Goal: Task Accomplishment & Management: Use online tool/utility

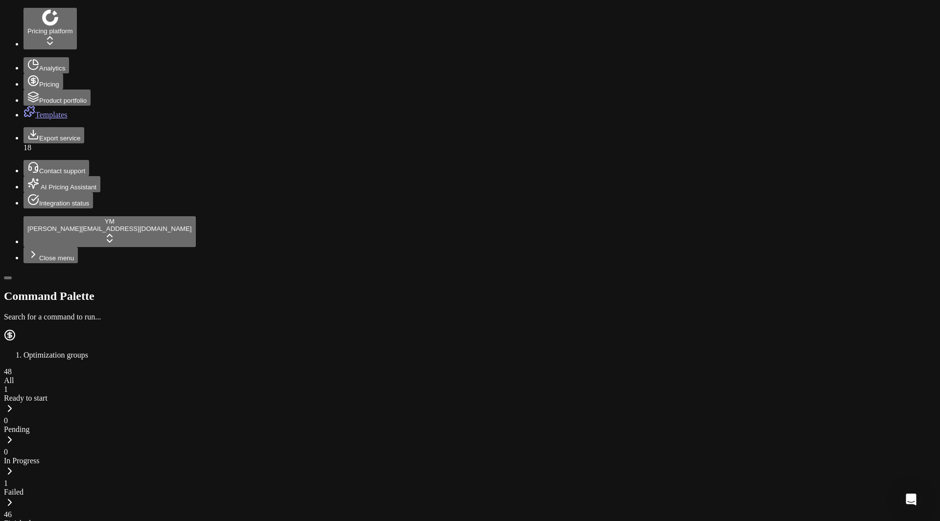
click at [85, 385] on div "1" at bounding box center [470, 389] width 932 height 9
click at [274, 490] on div "1" at bounding box center [470, 494] width 932 height 9
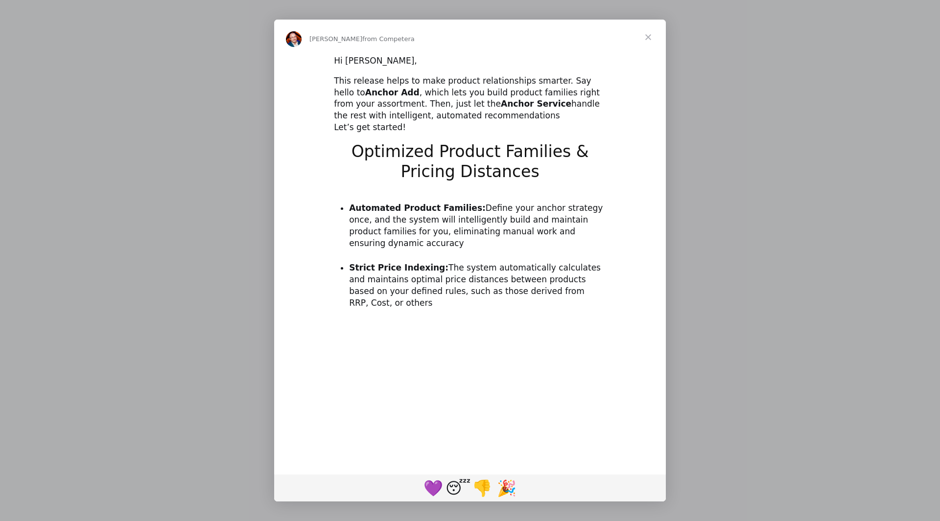
click at [648, 40] on span "Close" at bounding box center [648, 37] width 35 height 35
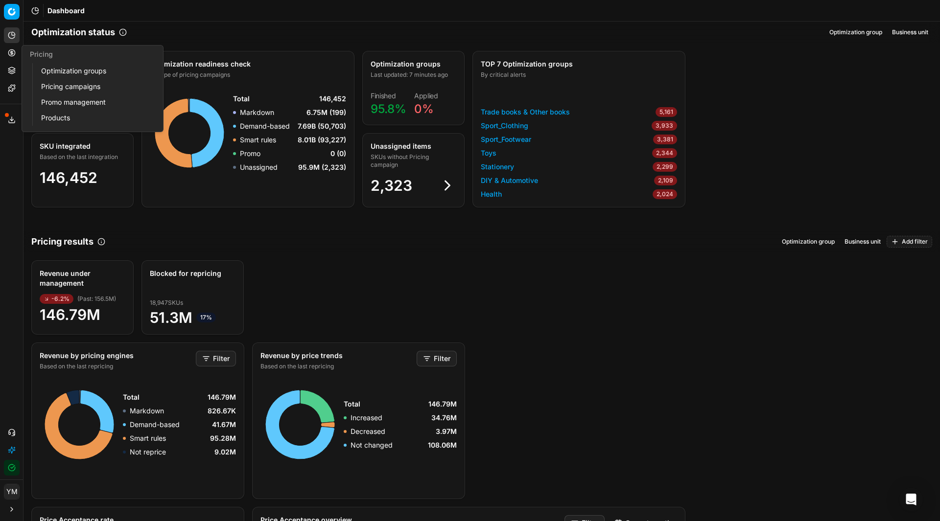
click at [63, 73] on link "Optimization groups" at bounding box center [94, 71] width 114 height 14
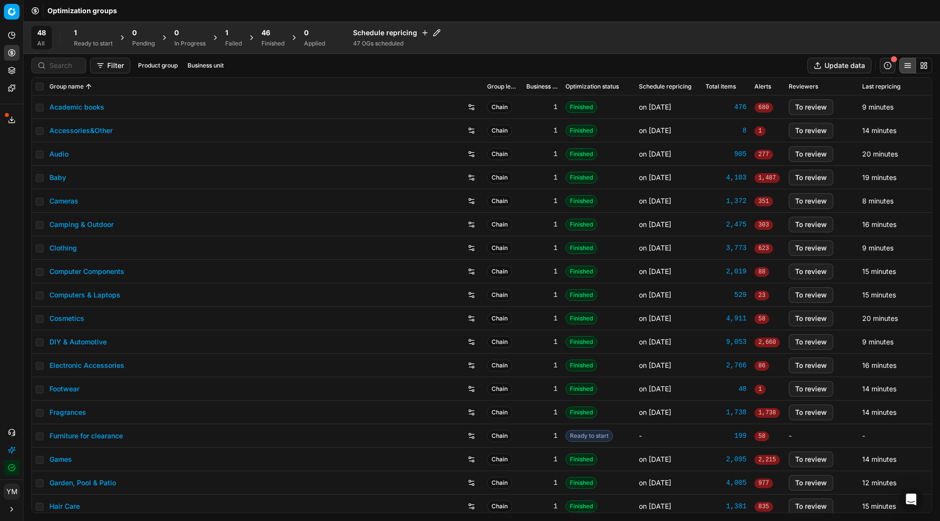
click at [230, 42] on div "Failed" at bounding box center [233, 44] width 17 height 8
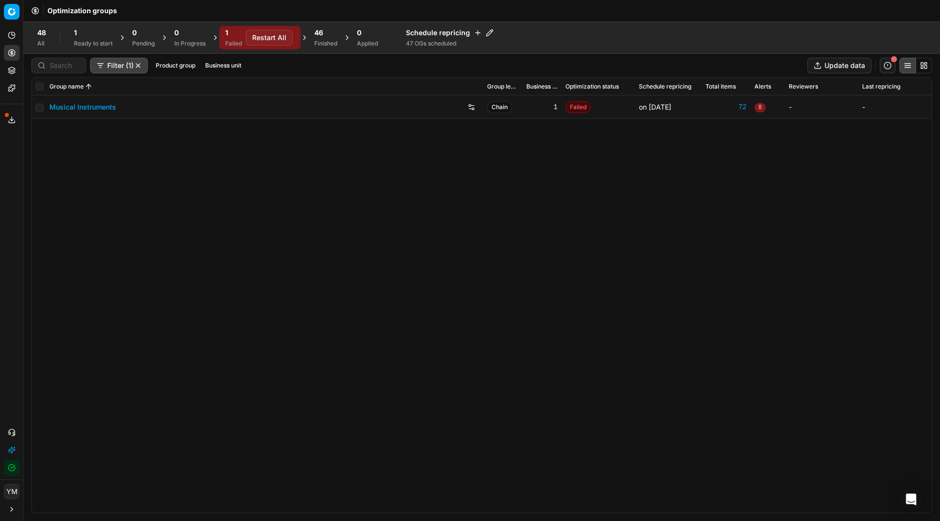
click at [88, 46] on div "Ready to start" at bounding box center [93, 44] width 39 height 8
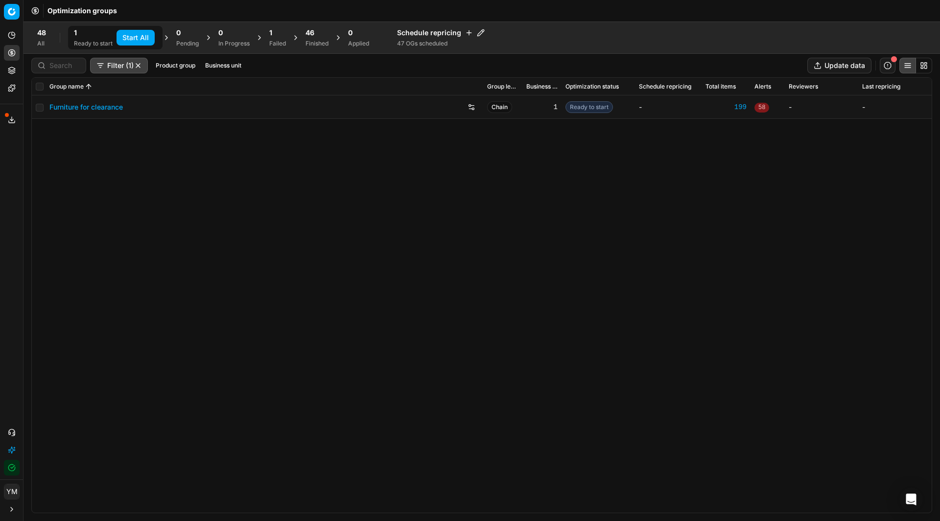
click at [277, 39] on div "1 Failed" at bounding box center [277, 38] width 17 height 20
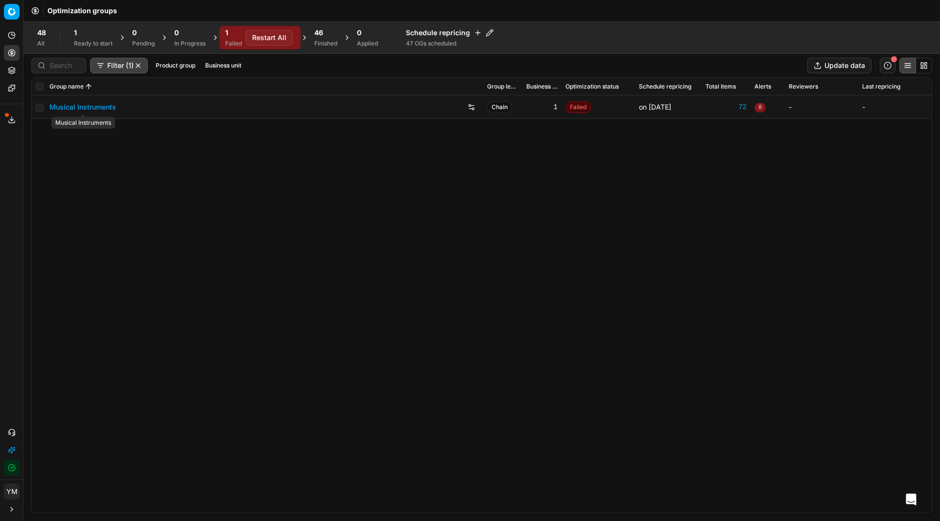
click at [102, 105] on link "Musical Instruments" at bounding box center [82, 107] width 67 height 10
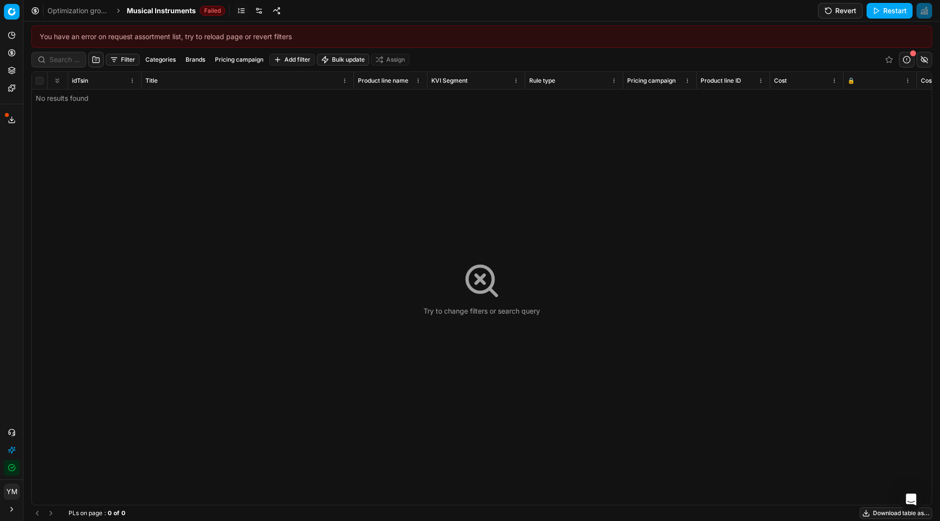
click at [129, 59] on button "Filter" at bounding box center [123, 60] width 34 height 12
click at [281, 192] on html "Pricing platform Analytics Pricing Product portfolio Templates Export service 1…" at bounding box center [470, 260] width 940 height 521
click at [259, 13] on link at bounding box center [259, 11] width 16 height 16
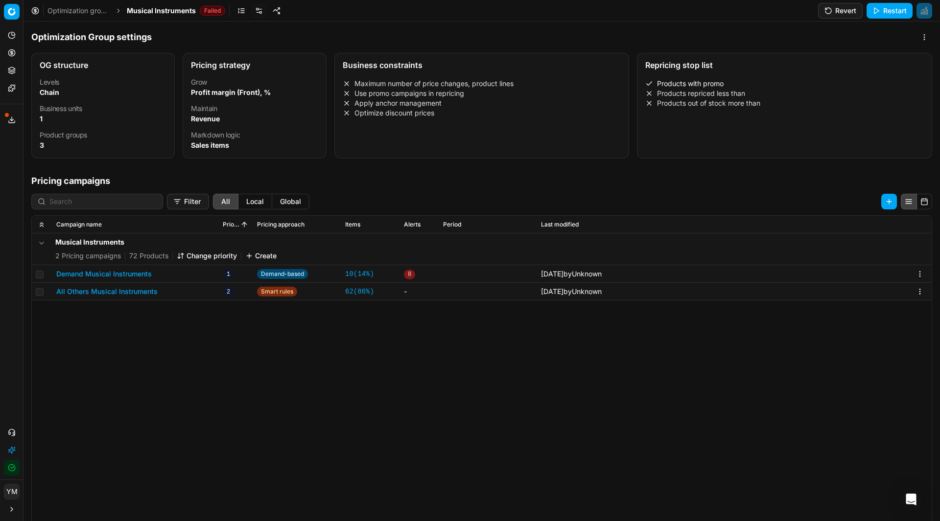
click at [94, 11] on link "Optimization groups" at bounding box center [78, 11] width 63 height 10
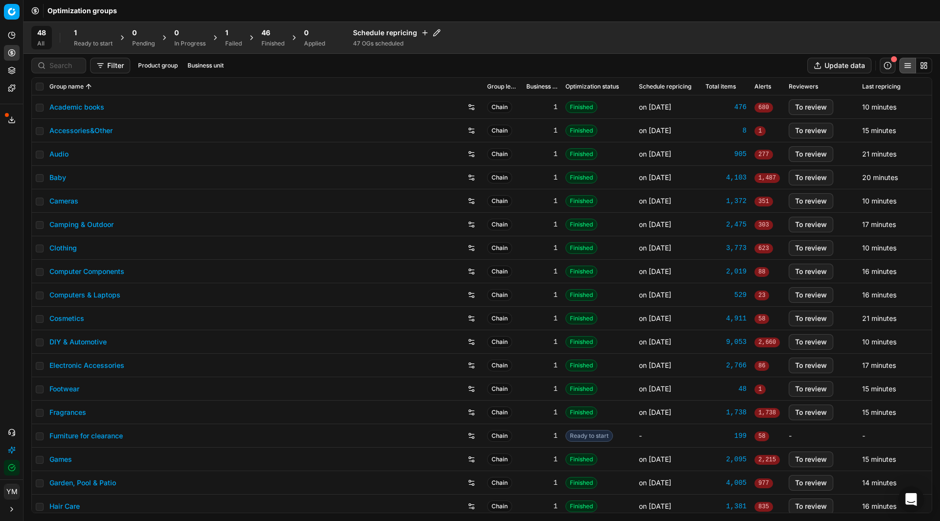
click at [909, 501] on icon "Open Intercom Messenger" at bounding box center [911, 500] width 13 height 13
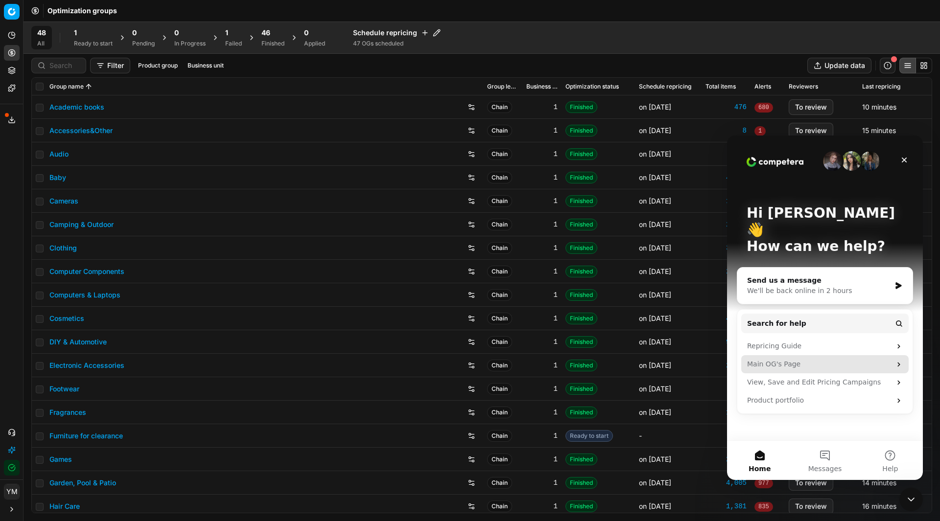
click at [779, 359] on div "Main OG's Page" at bounding box center [819, 364] width 144 height 10
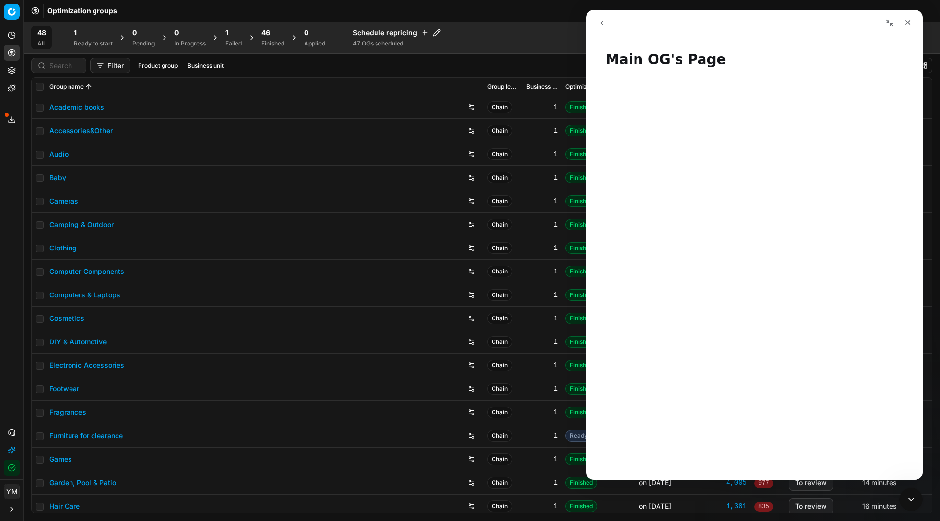
click at [602, 27] on button "go back" at bounding box center [601, 23] width 19 height 19
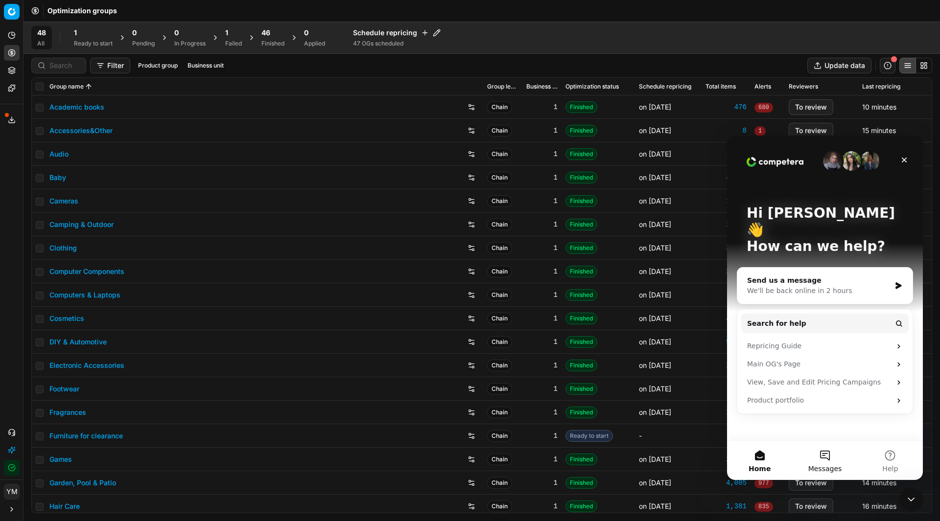
click at [827, 457] on button "Messages" at bounding box center [824, 460] width 65 height 39
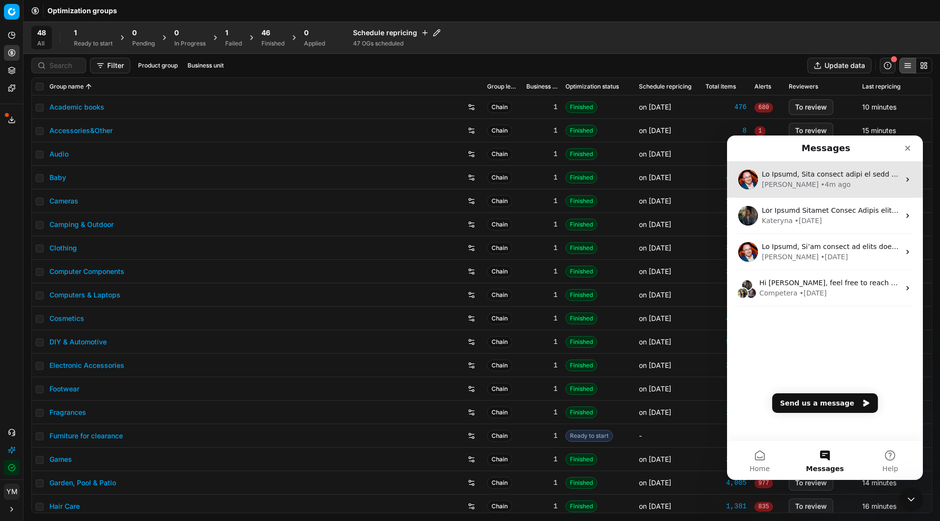
click at [840, 181] on div "Dmitriy • 4m ago" at bounding box center [831, 185] width 138 height 10
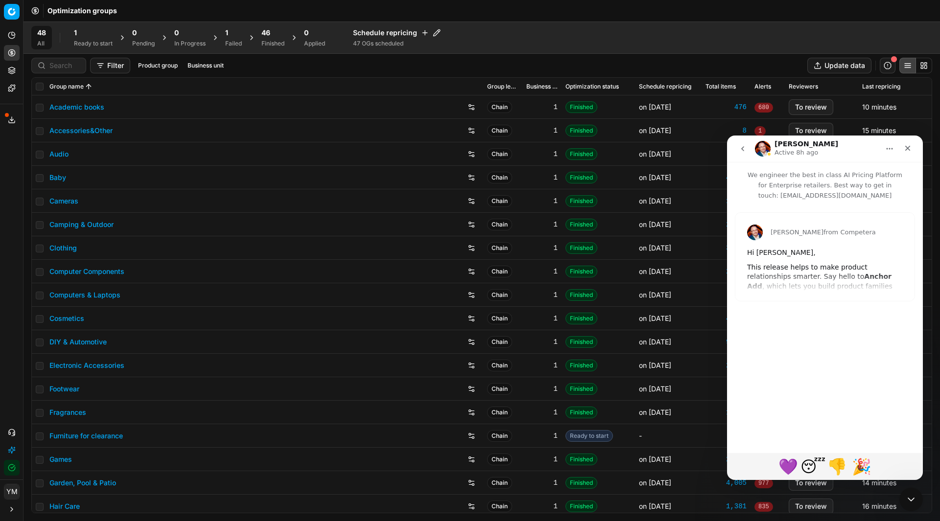
click at [837, 268] on div "Dmitriy from Competera Hi Yashiv, This release helps to make product relationsh…" at bounding box center [824, 257] width 179 height 88
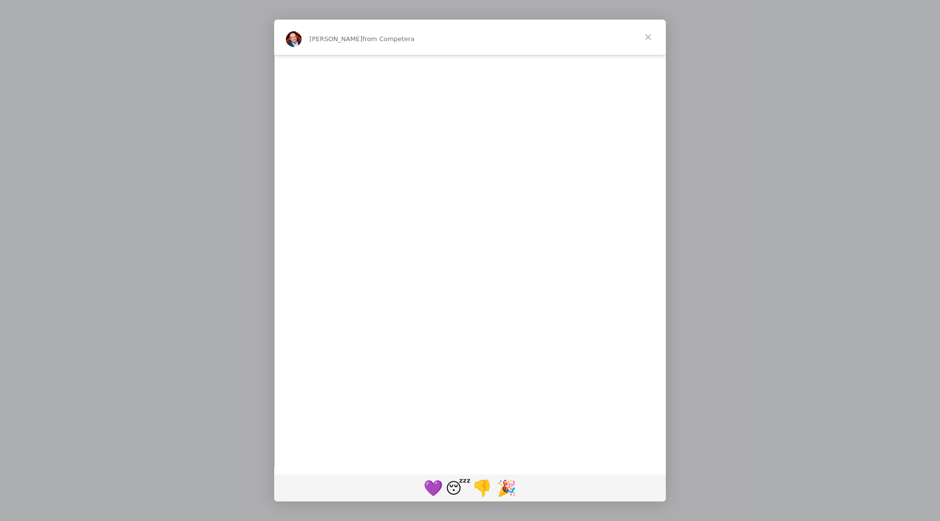
scroll to position [791, 0]
click at [644, 36] on span "Close" at bounding box center [648, 37] width 35 height 35
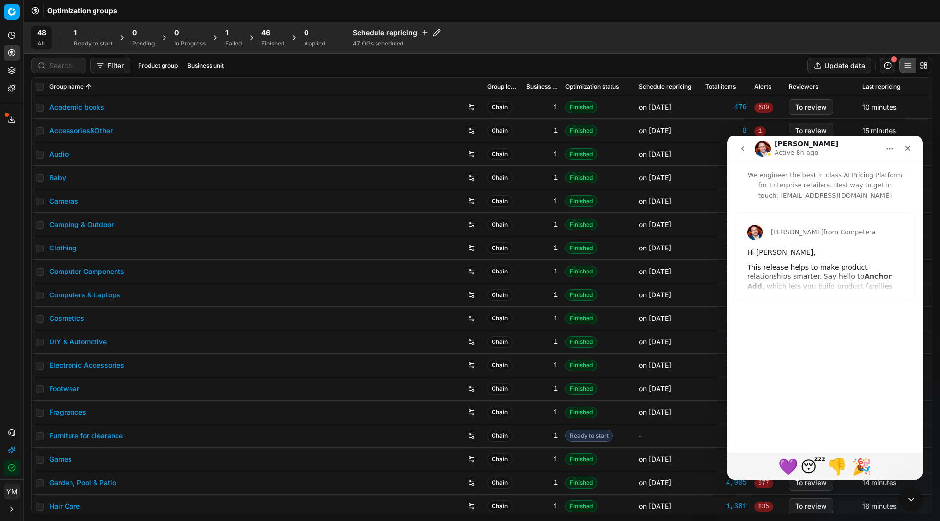
click at [232, 40] on div "Failed" at bounding box center [233, 44] width 17 height 8
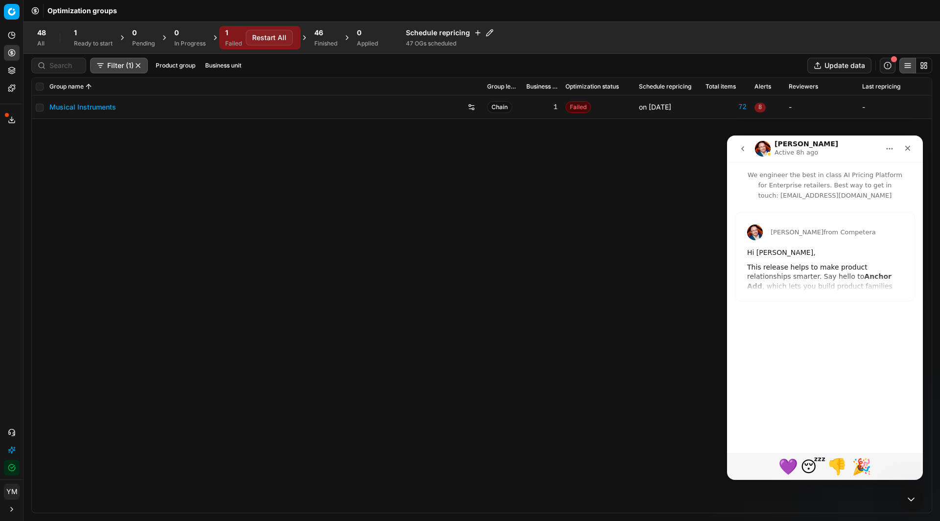
click at [272, 40] on button "Restart All" at bounding box center [269, 38] width 47 height 16
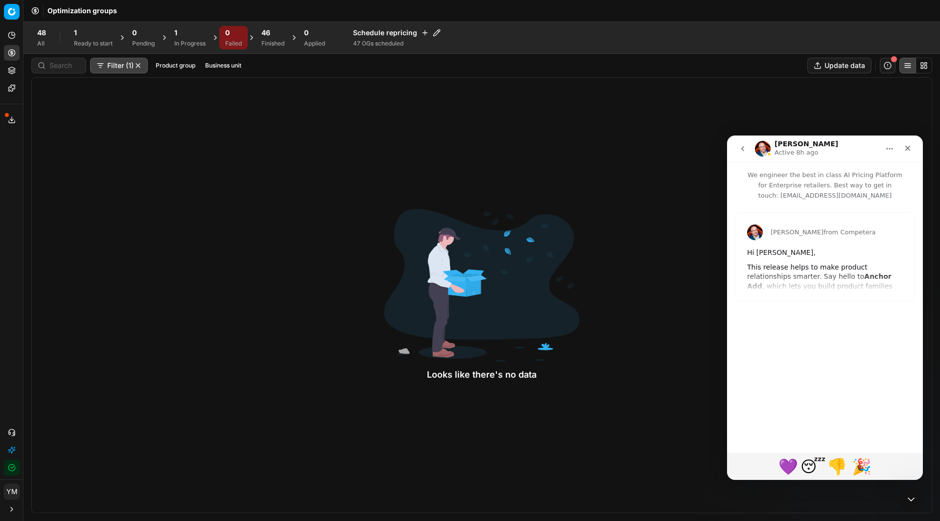
click at [82, 41] on div "Ready to start" at bounding box center [93, 44] width 39 height 8
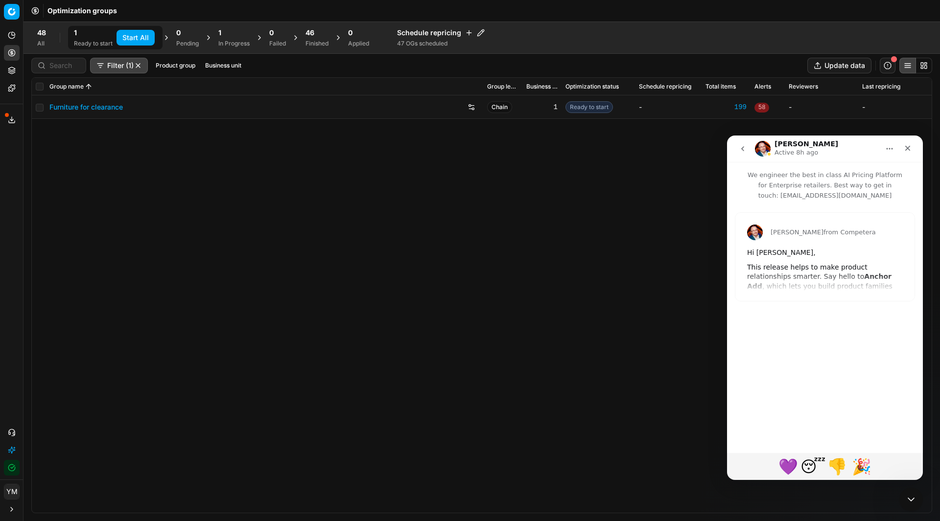
click at [140, 36] on button "Start All" at bounding box center [136, 38] width 38 height 16
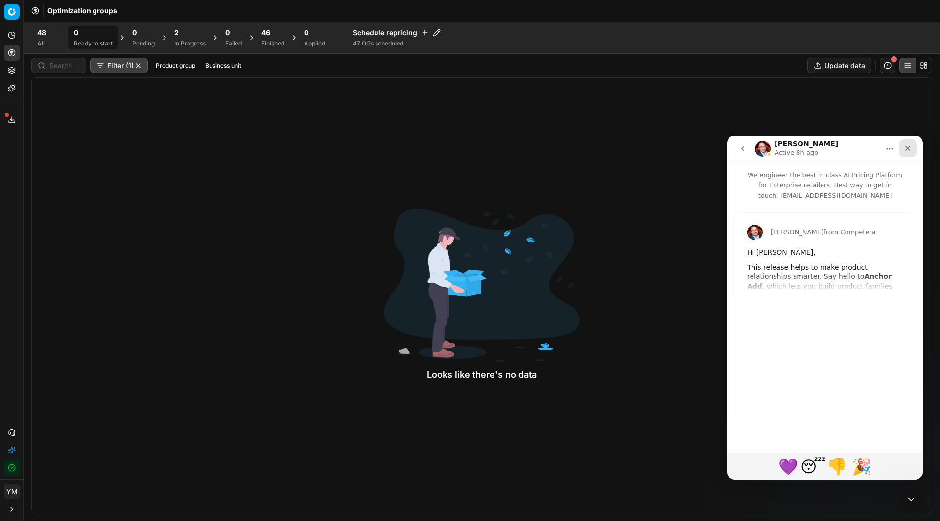
click at [904, 149] on icon "Close" at bounding box center [908, 148] width 8 height 8
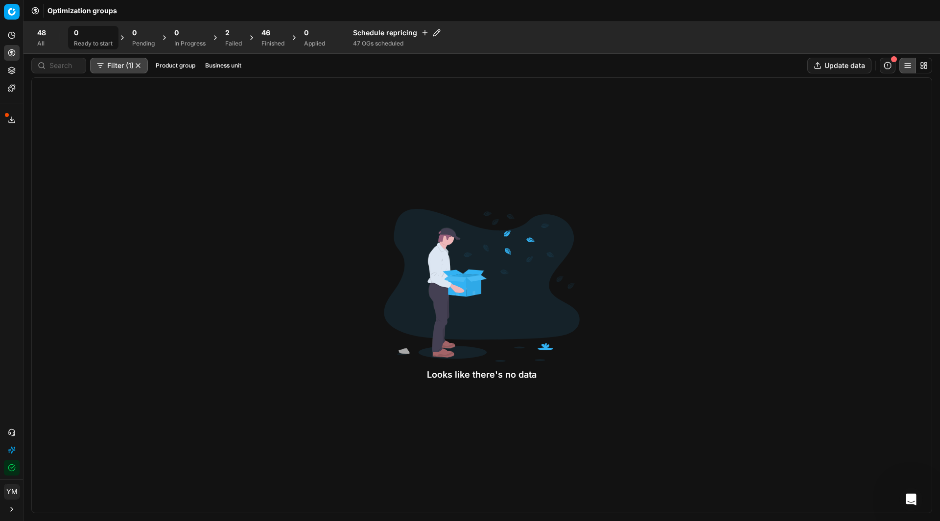
click at [239, 37] on div "2" at bounding box center [233, 33] width 17 height 10
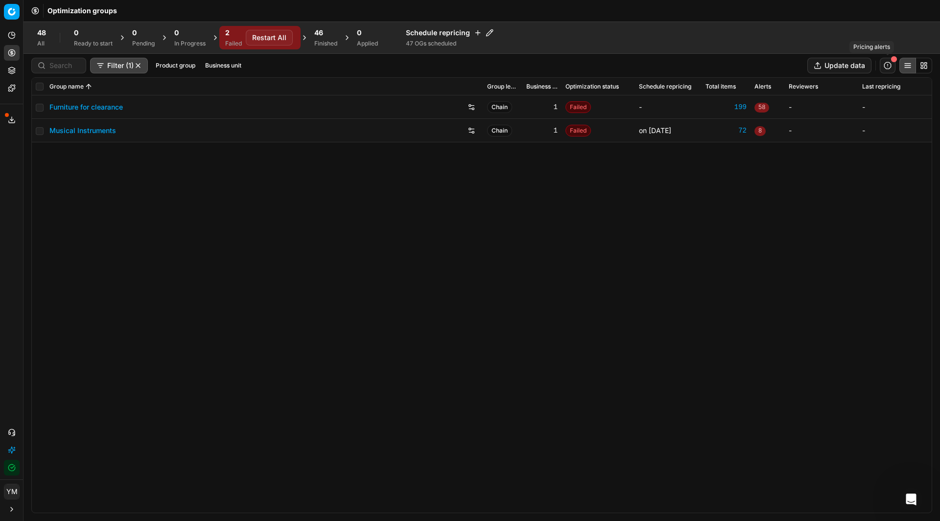
click at [886, 62] on button "button" at bounding box center [888, 66] width 16 height 16
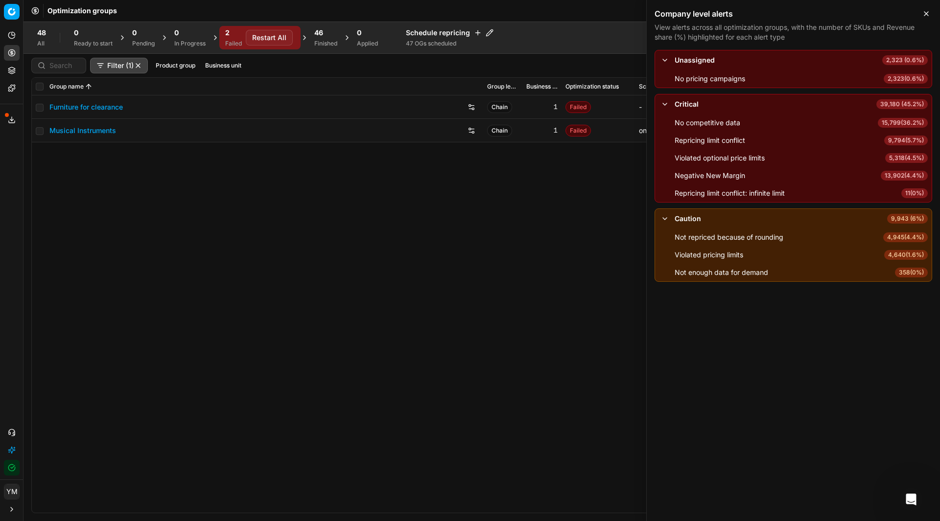
click at [426, 206] on div "Furniture for clearance Chain 1 Failed - 199 58 - - Musical Instruments Chain 1…" at bounding box center [482, 304] width 900 height 418
click at [81, 111] on link "Furniture for clearance" at bounding box center [85, 107] width 73 height 10
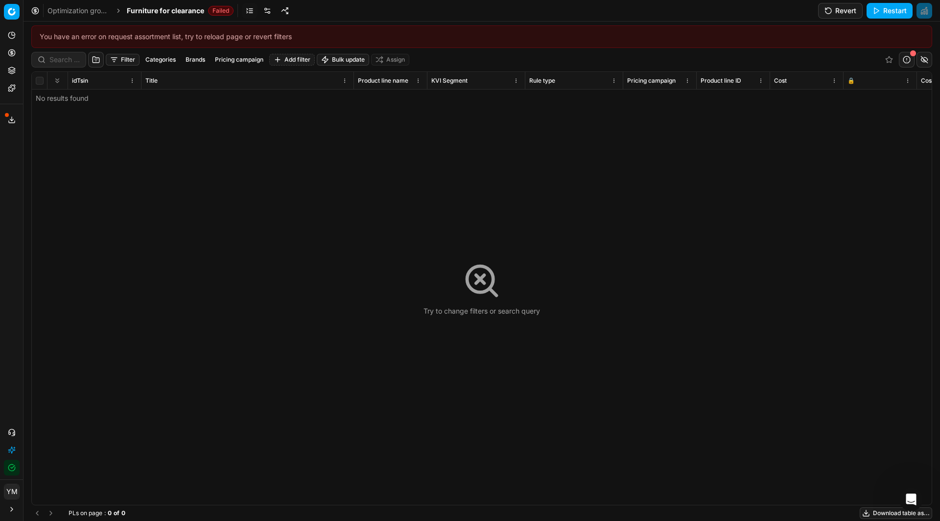
click at [119, 59] on button "Filter" at bounding box center [123, 60] width 34 height 12
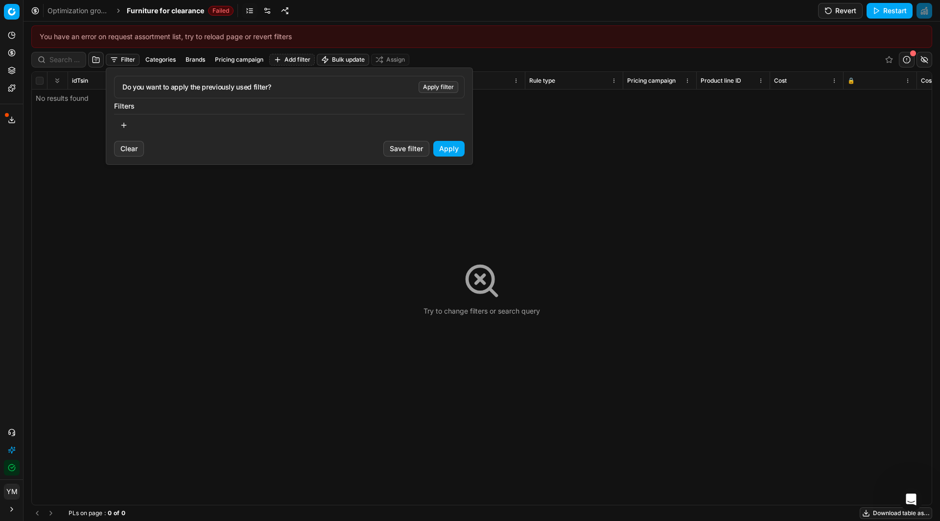
click at [236, 241] on html "Pricing platform Analytics Pricing Product portfolio Templates Export service 1…" at bounding box center [470, 260] width 940 height 521
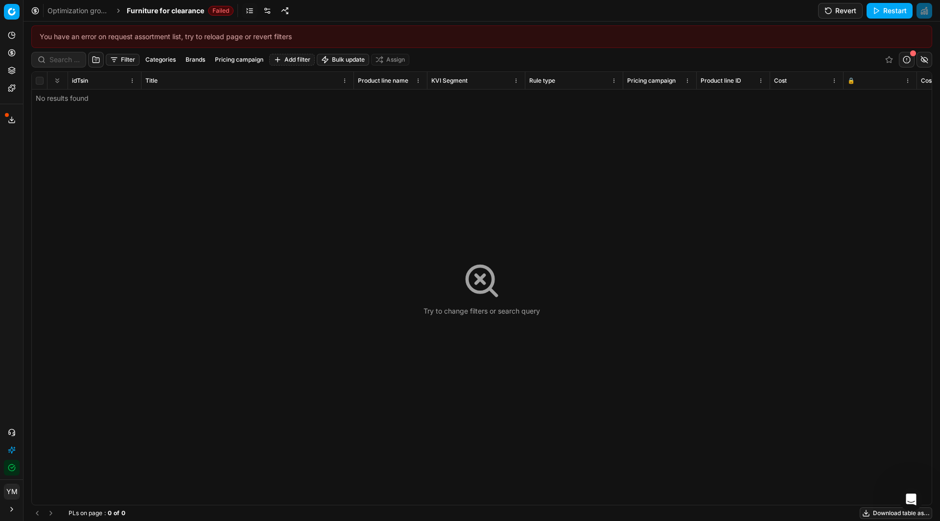
click at [128, 61] on button "Filter" at bounding box center [123, 60] width 34 height 12
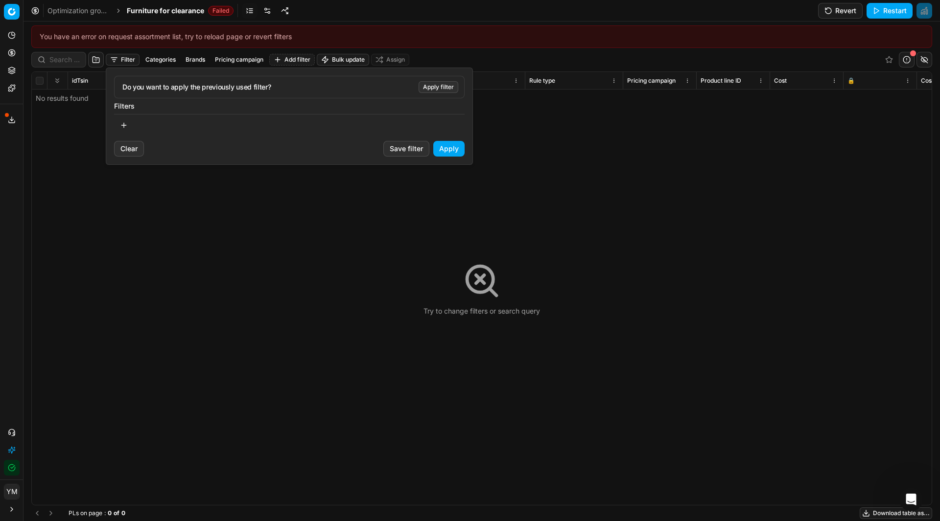
click at [409, 244] on html "Pricing platform Analytics Pricing Product portfolio Templates Export service 1…" at bounding box center [470, 260] width 940 height 521
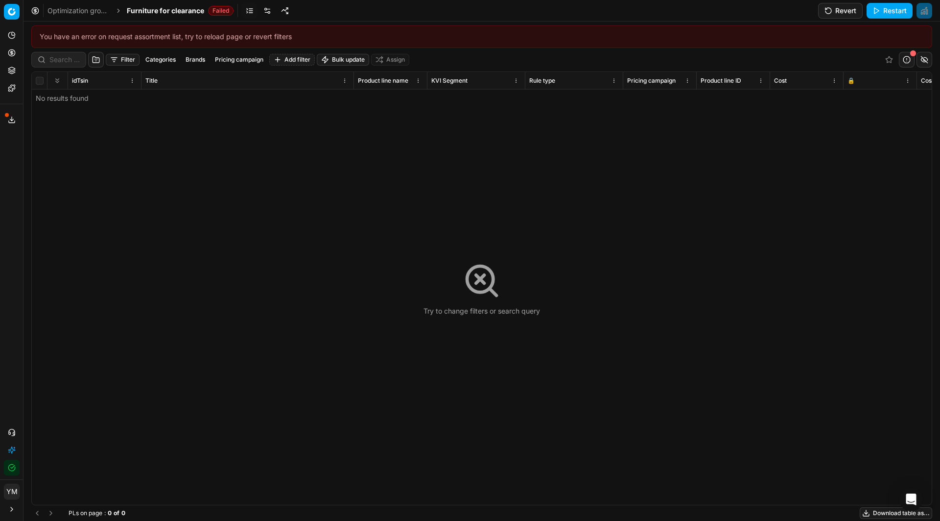
click at [57, 6] on link "Optimization groups" at bounding box center [78, 11] width 63 height 10
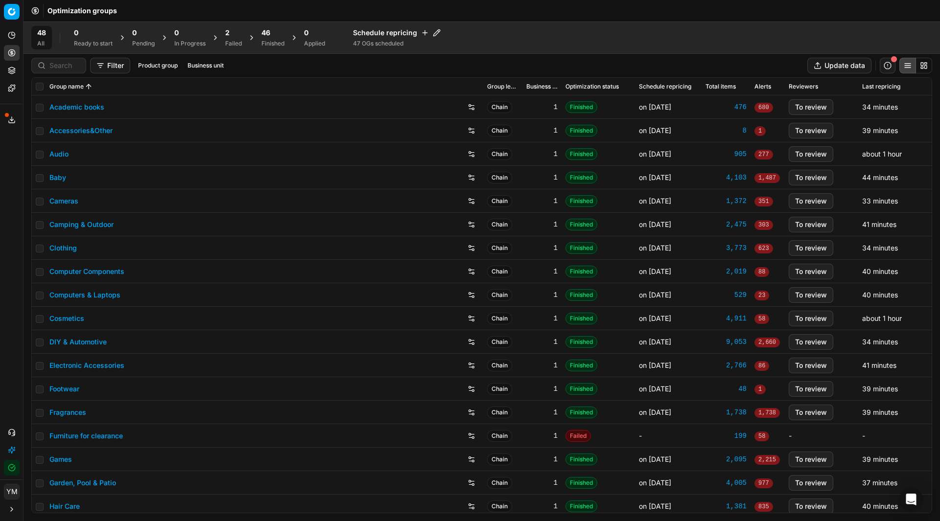
click at [234, 32] on div "2" at bounding box center [233, 33] width 17 height 10
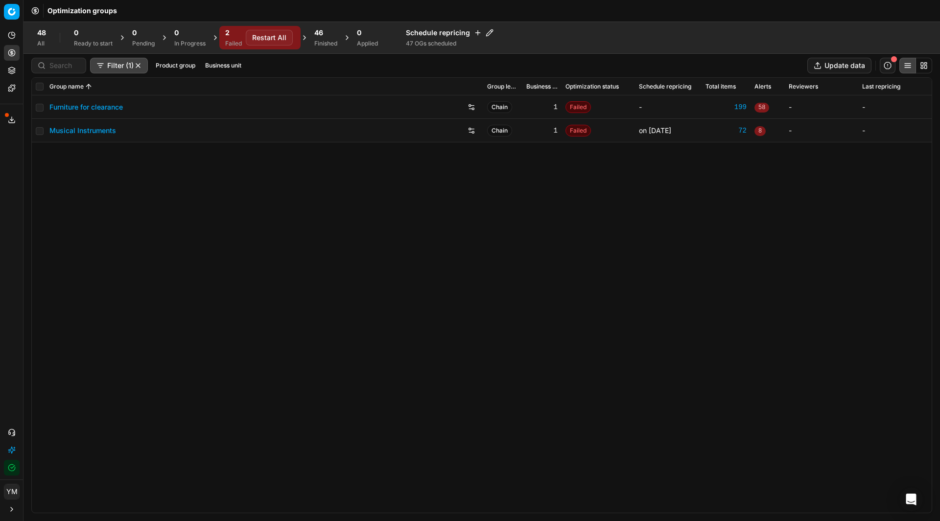
click at [274, 36] on button "Restart All" at bounding box center [269, 38] width 47 height 16
click at [910, 498] on icon "Open Intercom Messenger" at bounding box center [910, 500] width 11 height 13
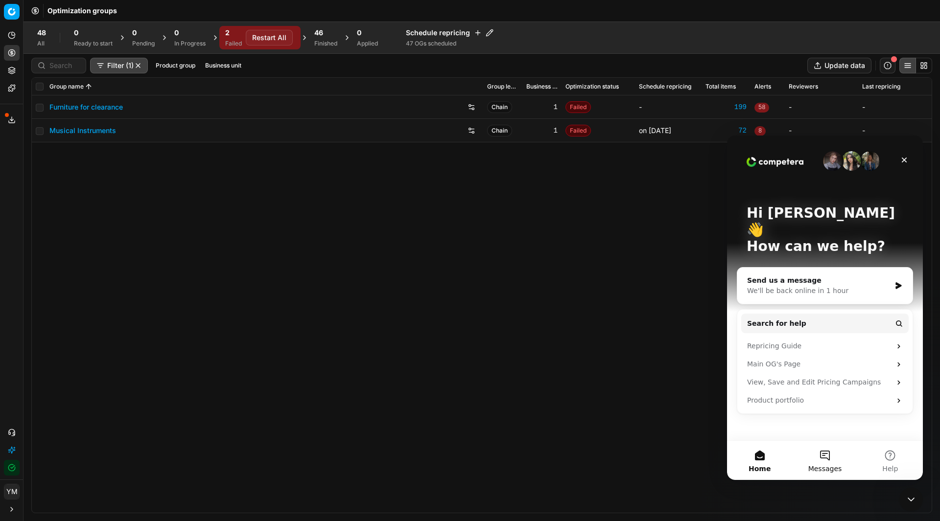
click at [828, 462] on button "Messages" at bounding box center [824, 460] width 65 height 39
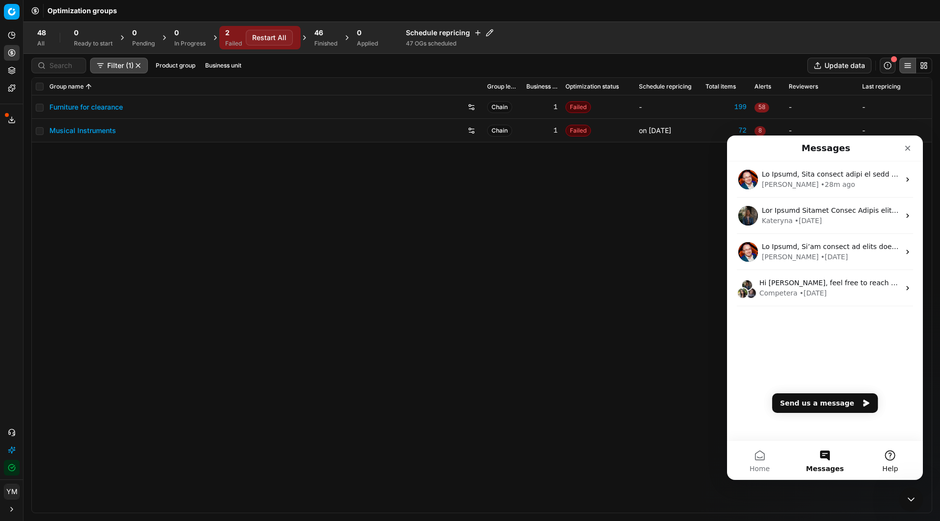
click at [891, 457] on button "Help" at bounding box center [890, 460] width 65 height 39
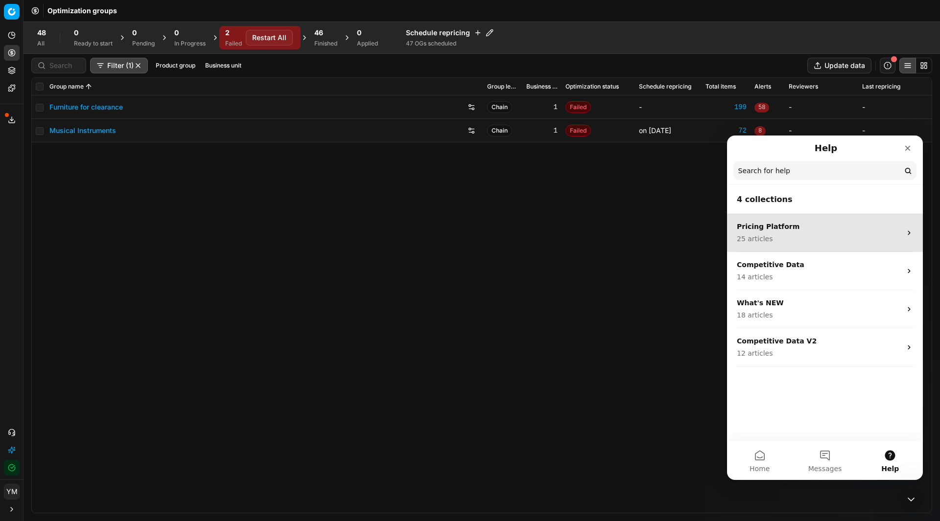
click at [828, 224] on p "Pricing Platform" at bounding box center [819, 227] width 165 height 10
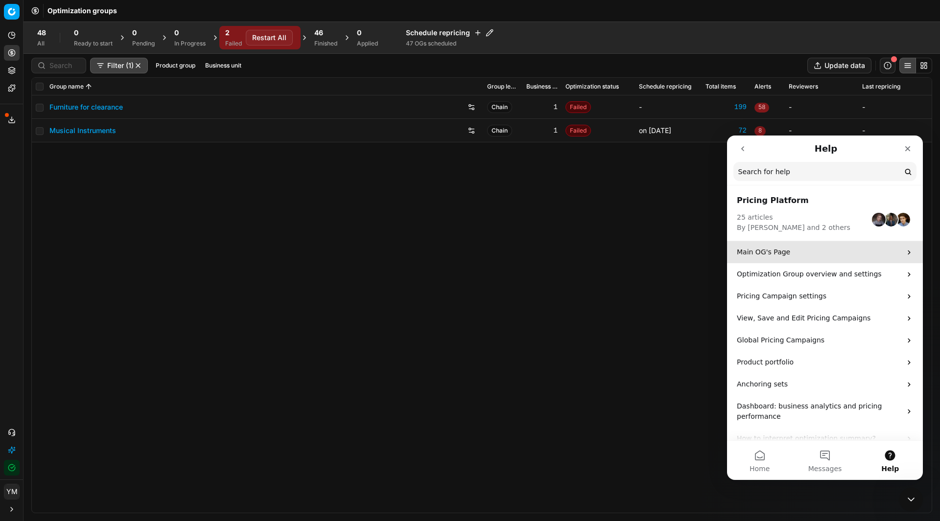
click at [899, 251] on div "Main OG's Page" at bounding box center [825, 252] width 196 height 22
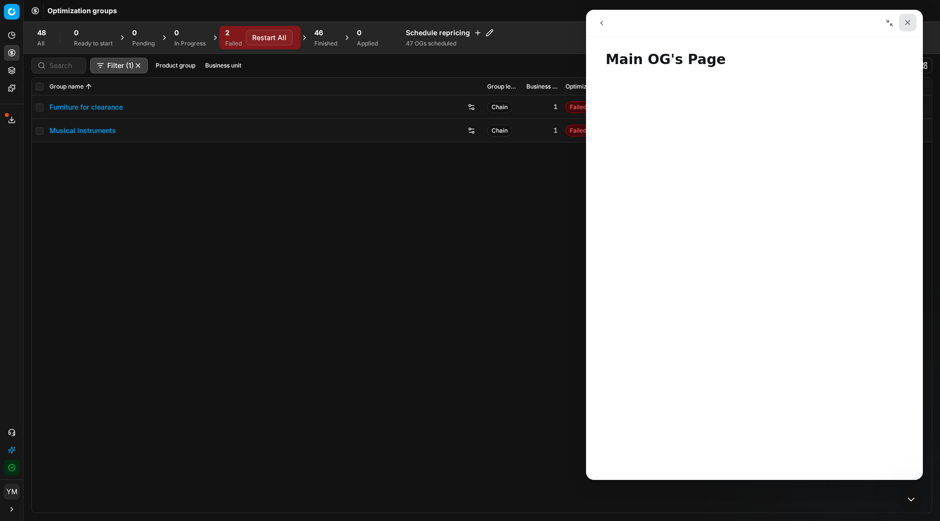
click at [908, 27] on div "Close" at bounding box center [908, 23] width 18 height 18
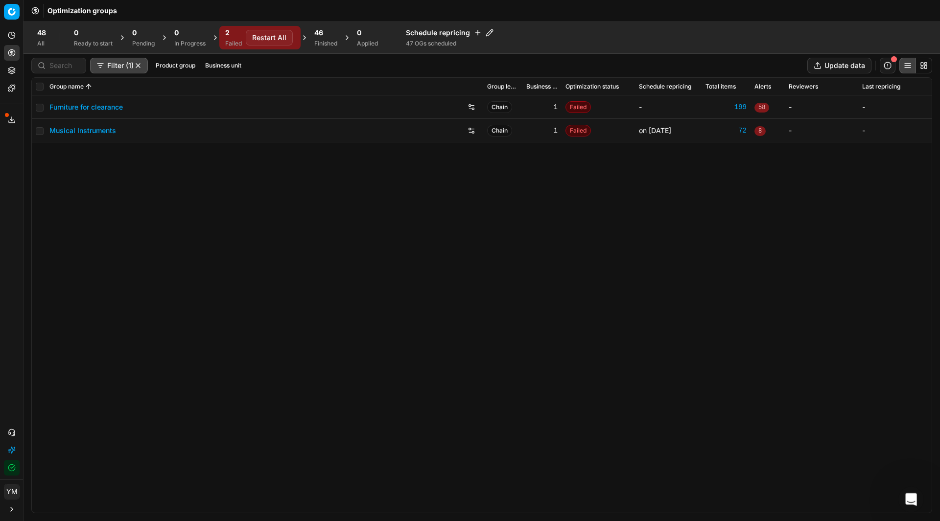
click at [911, 493] on icon "Open Intercom Messenger" at bounding box center [910, 499] width 16 height 16
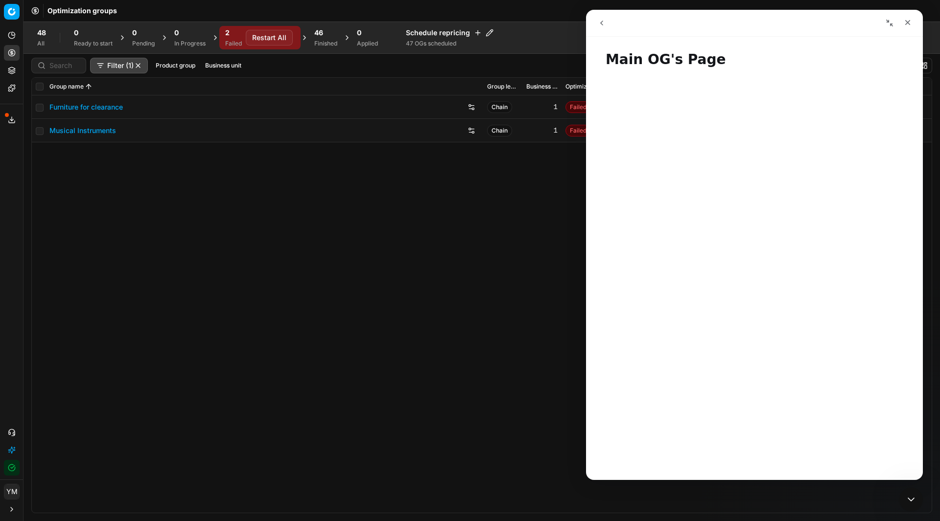
click at [603, 26] on icon "go back" at bounding box center [602, 23] width 8 height 8
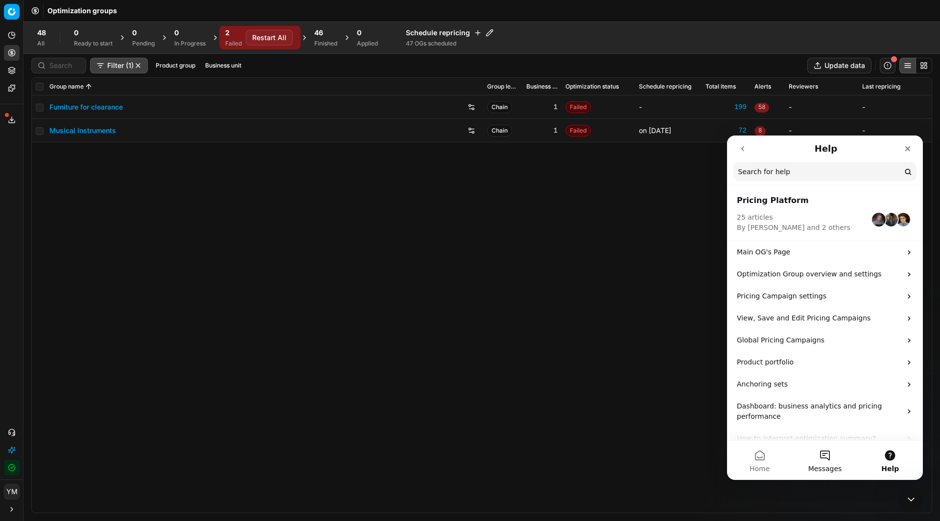
click at [838, 463] on button "Messages" at bounding box center [824, 460] width 65 height 39
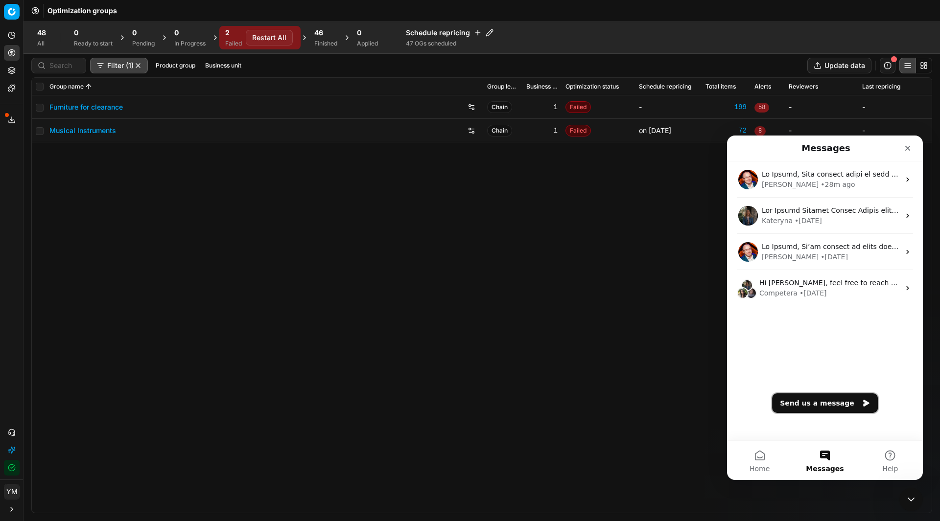
click at [847, 407] on button "Send us a message" at bounding box center [825, 404] width 106 height 20
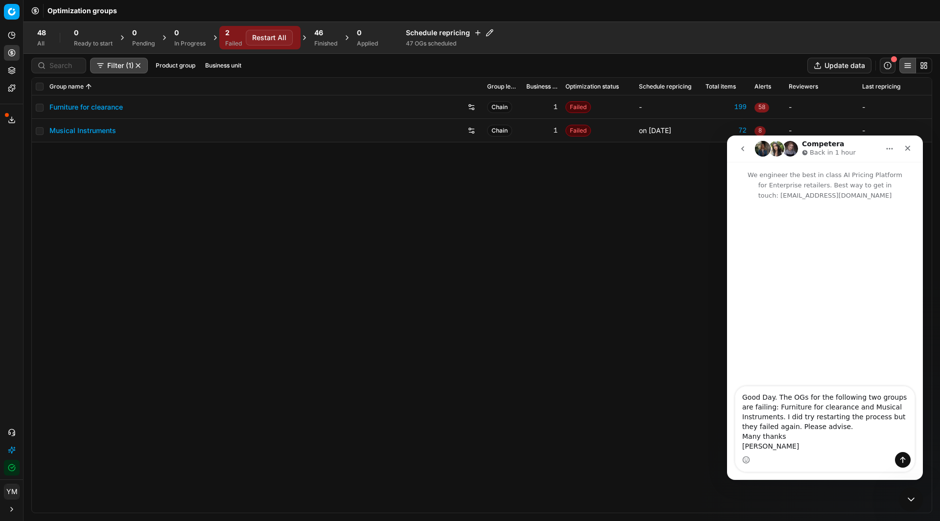
type textarea "Good Day. The OGs for the following two groups are failing: Furniture for clear…"
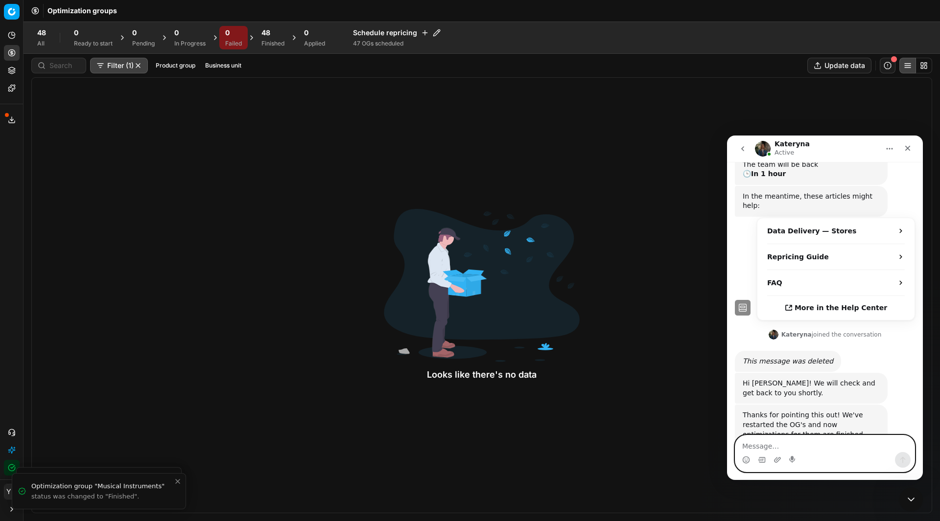
scroll to position [190, 0]
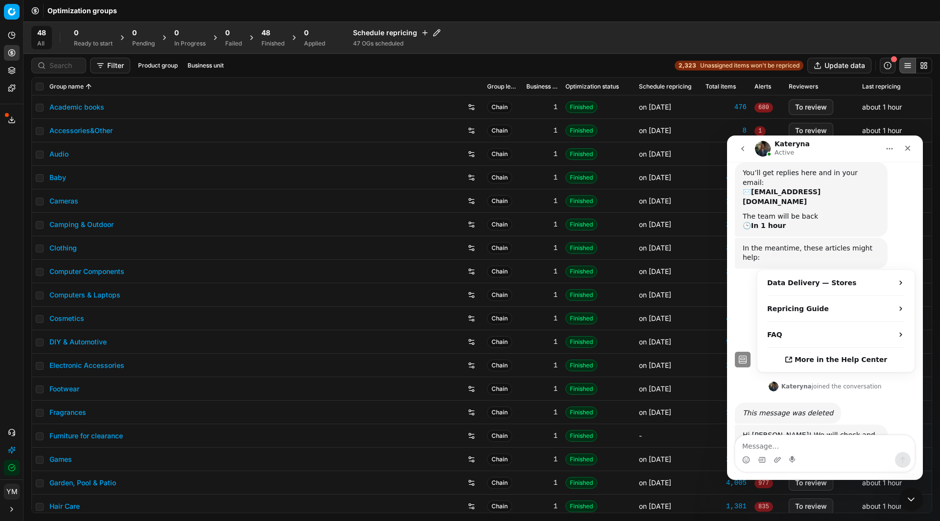
scroll to position [190, 0]
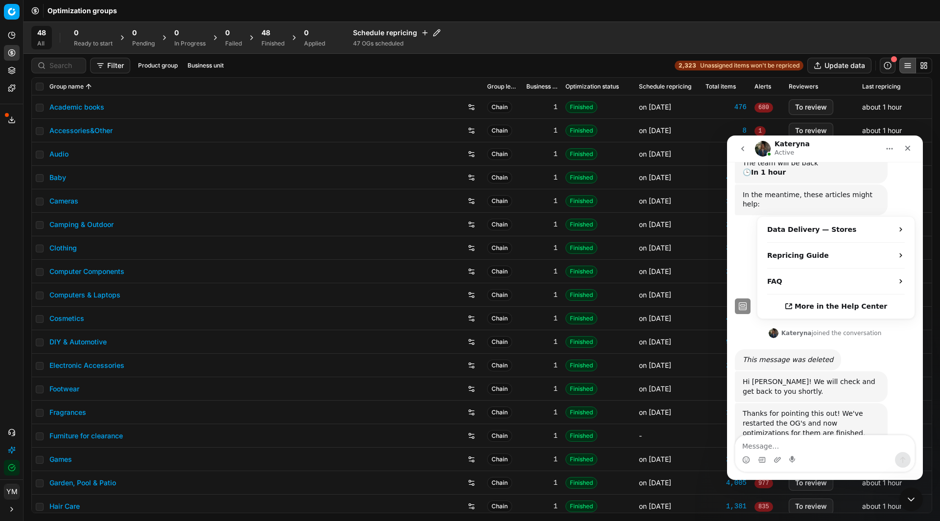
click at [778, 446] on textarea "Message…" at bounding box center [824, 444] width 179 height 17
type textarea "Thanks very much, Kateryna."
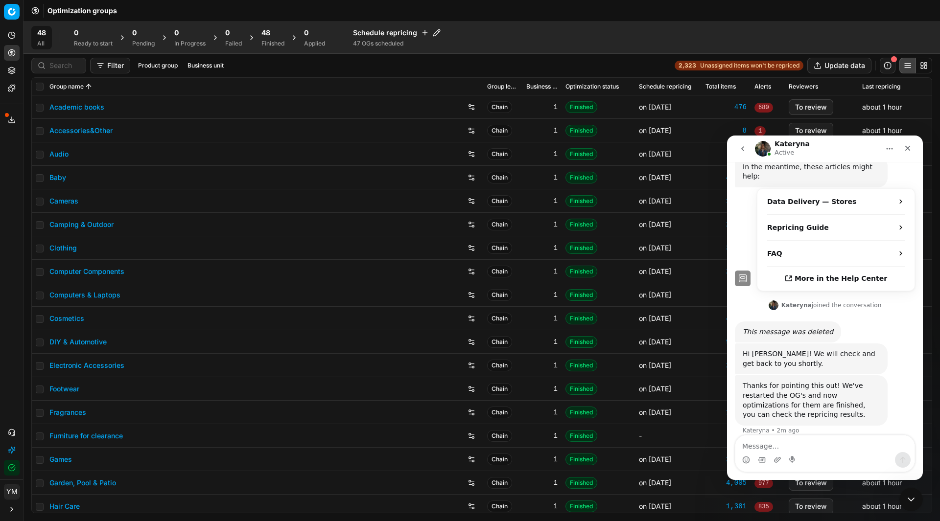
scroll to position [219, 0]
click at [274, 38] on div "48 Finished" at bounding box center [272, 38] width 23 height 20
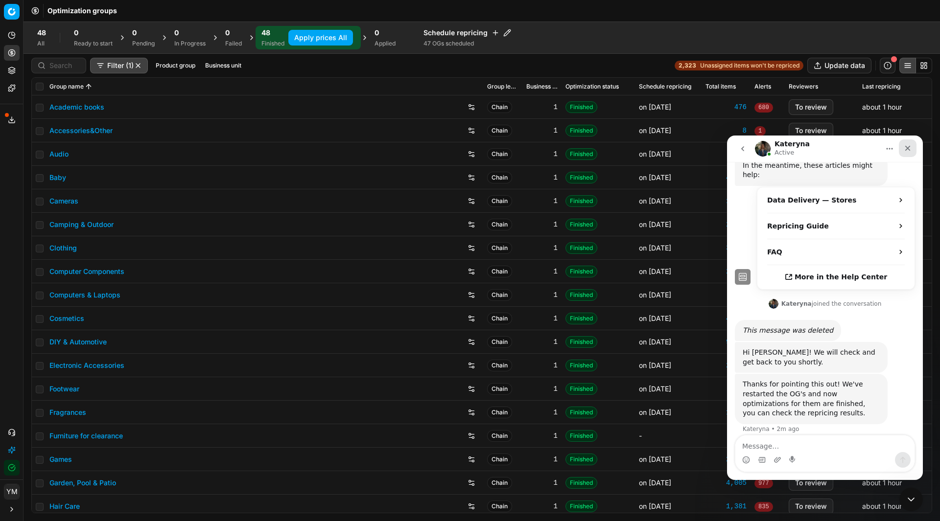
click at [904, 148] on icon "Close" at bounding box center [908, 148] width 8 height 8
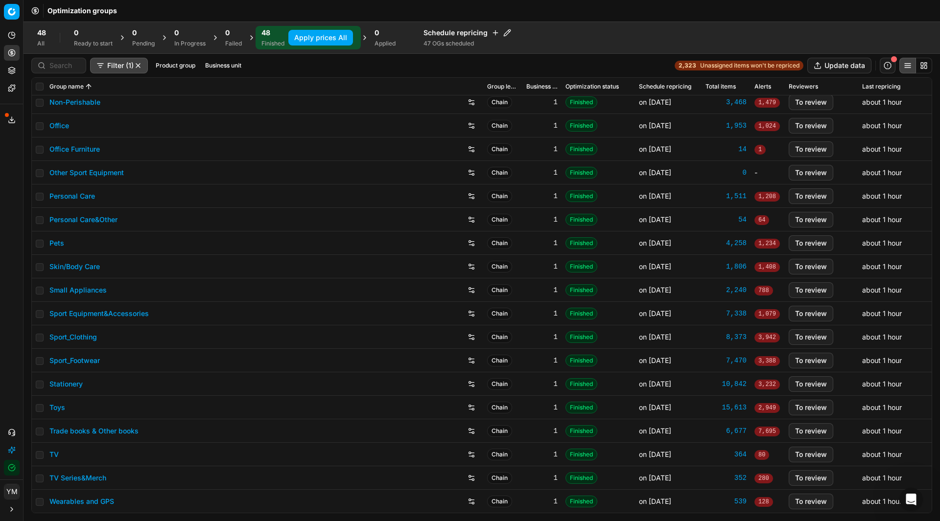
scroll to position [710, 0]
click at [54, 452] on link "TV" at bounding box center [53, 454] width 9 height 10
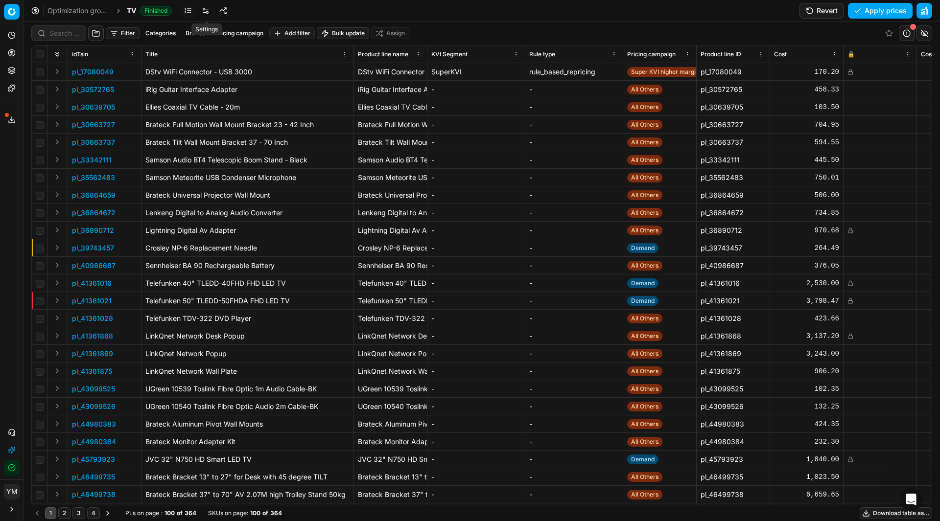
click at [210, 13] on link at bounding box center [206, 11] width 16 height 16
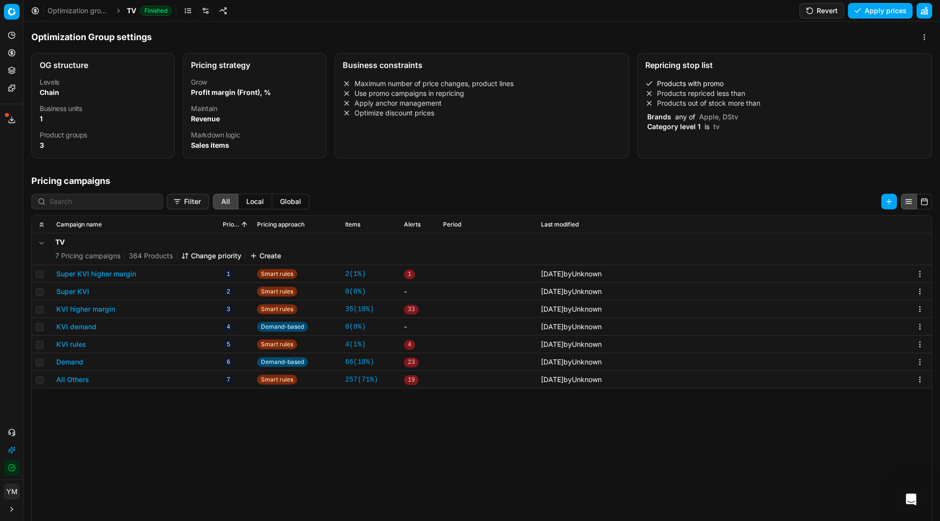
click at [694, 100] on li "Products out of stock more than" at bounding box center [784, 103] width 279 height 10
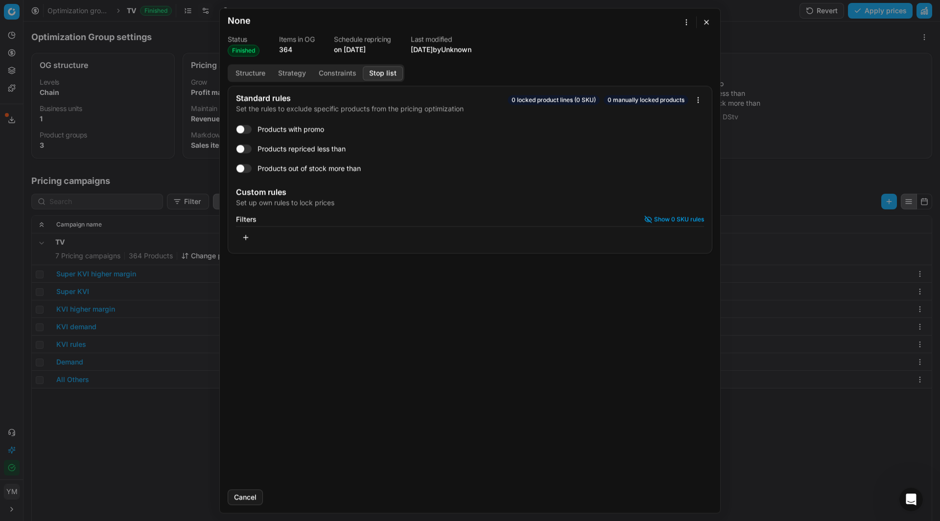
checkbox input "true"
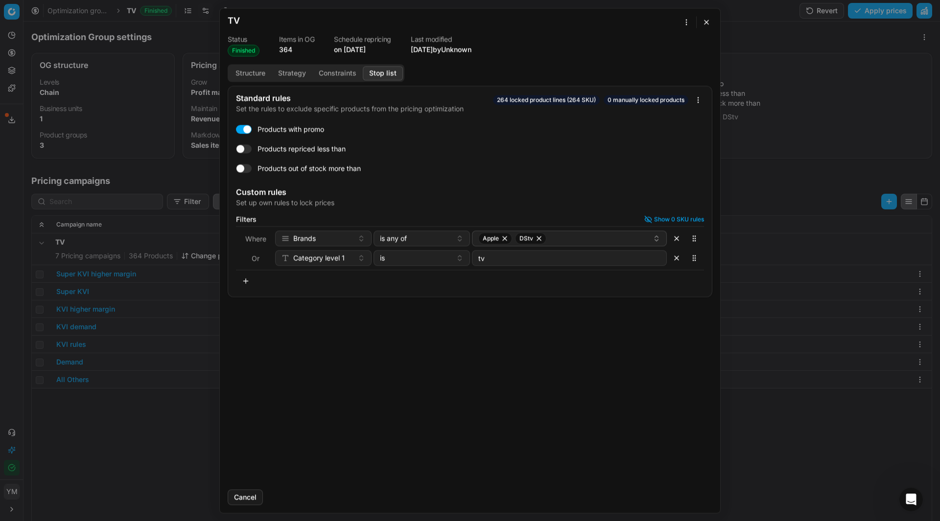
click at [703, 23] on button "button" at bounding box center [707, 22] width 12 height 12
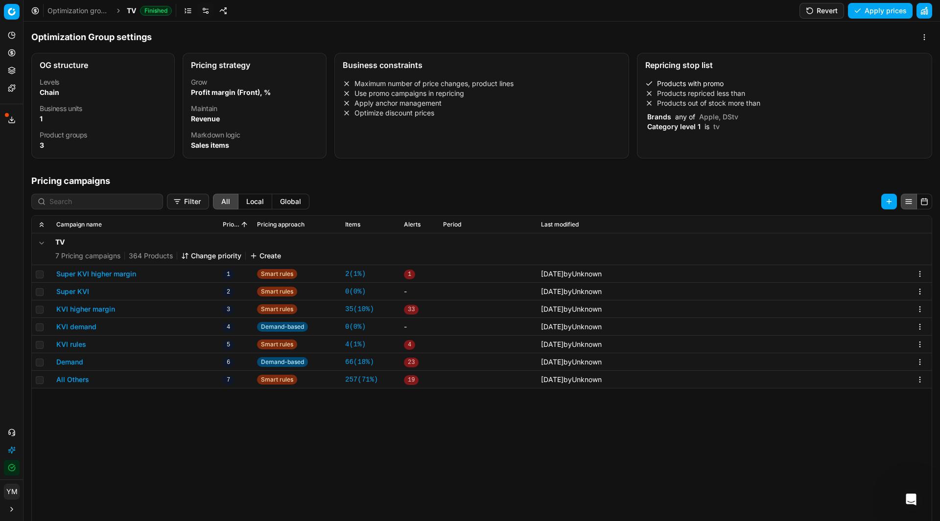
click at [99, 9] on link "Optimization groups" at bounding box center [78, 11] width 63 height 10
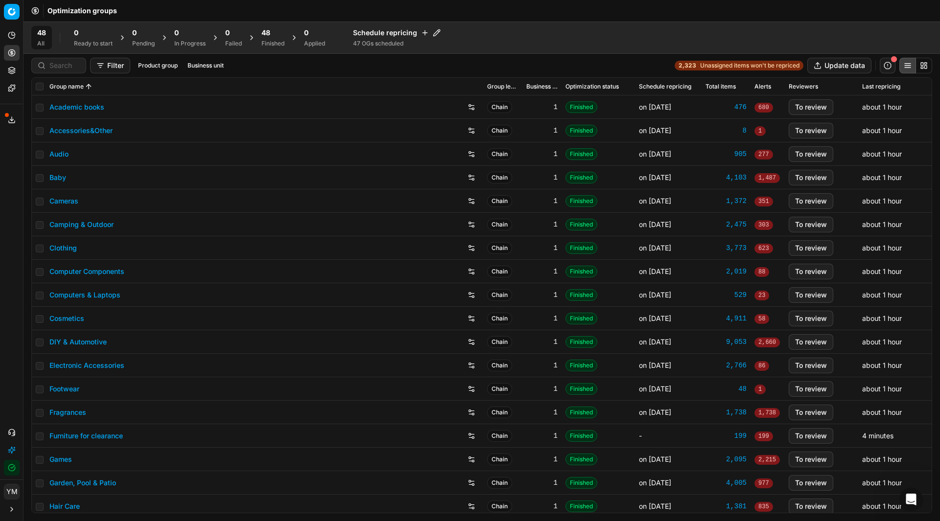
click at [60, 180] on link "Baby" at bounding box center [57, 178] width 17 height 10
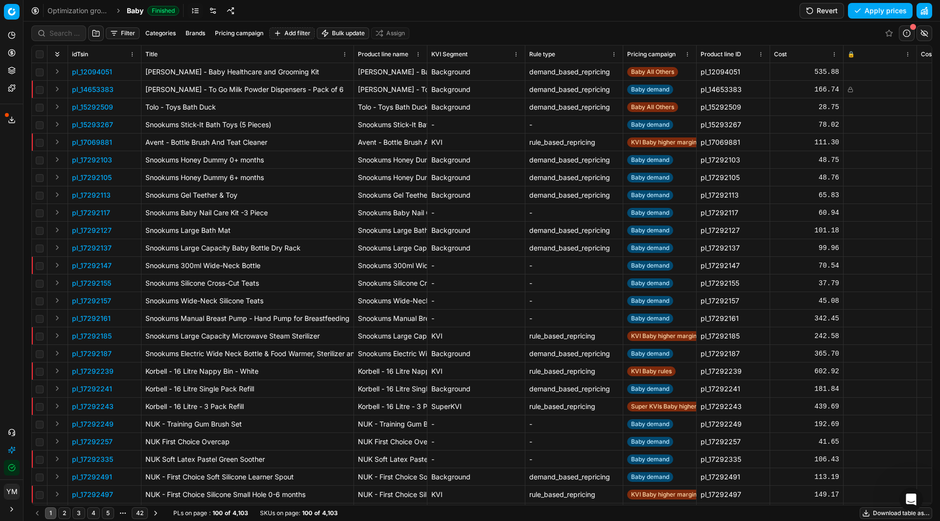
click at [212, 9] on link at bounding box center [213, 11] width 16 height 16
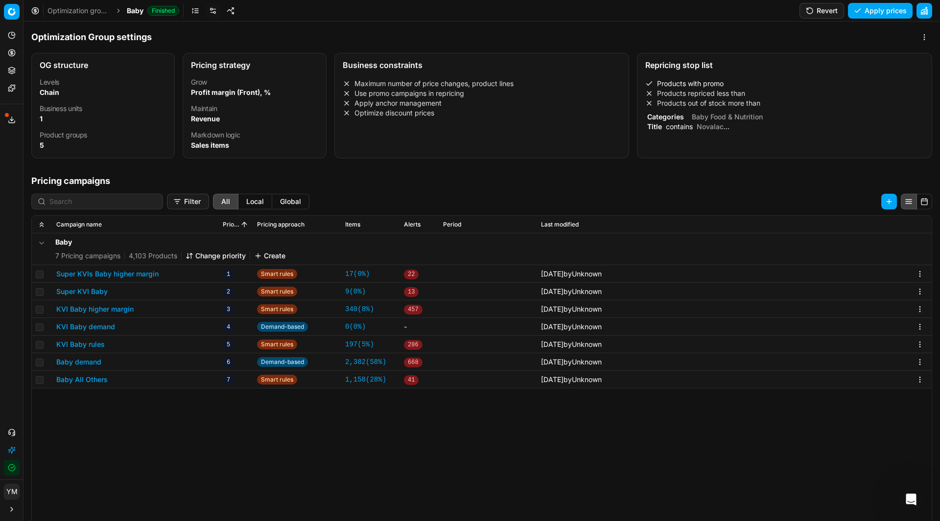
click at [711, 110] on div "Products with promo Products repriced less than Products out of stock more than…" at bounding box center [784, 105] width 279 height 53
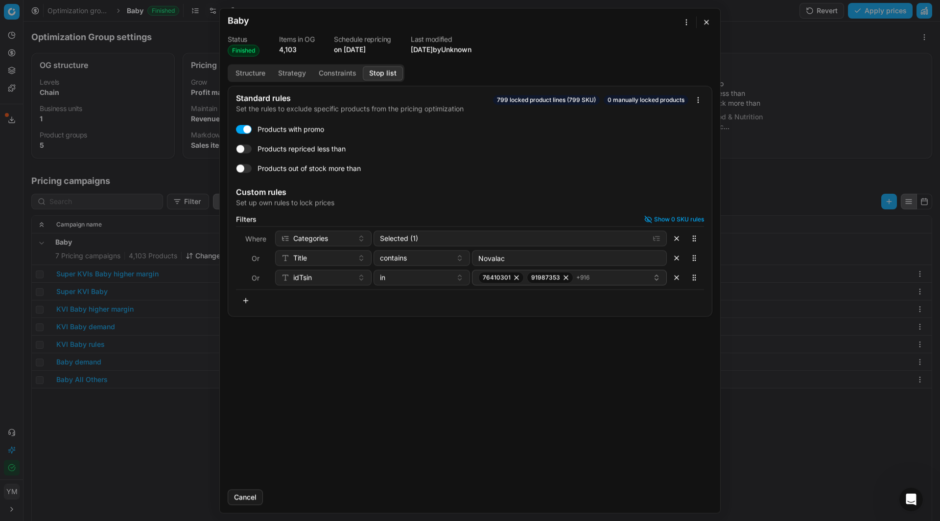
click at [707, 18] on button "button" at bounding box center [707, 22] width 12 height 12
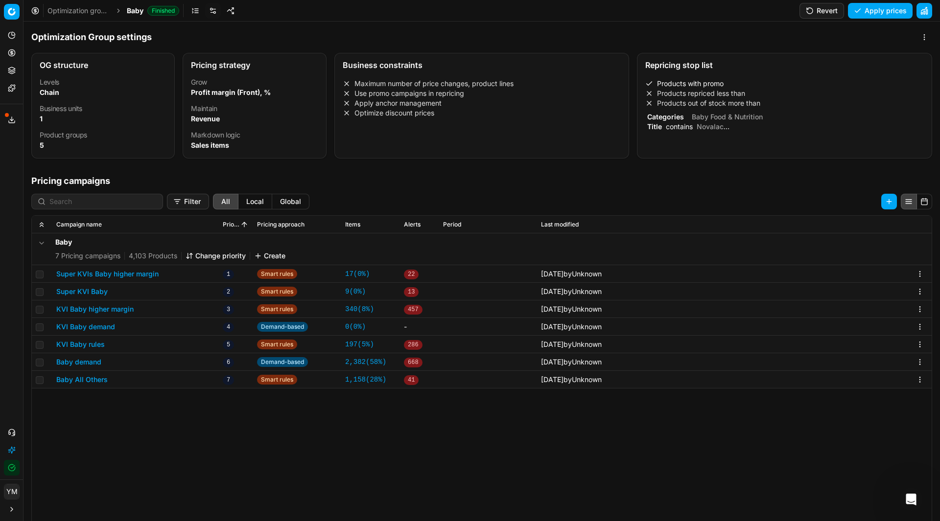
click at [101, 14] on link "Optimization groups" at bounding box center [78, 11] width 63 height 10
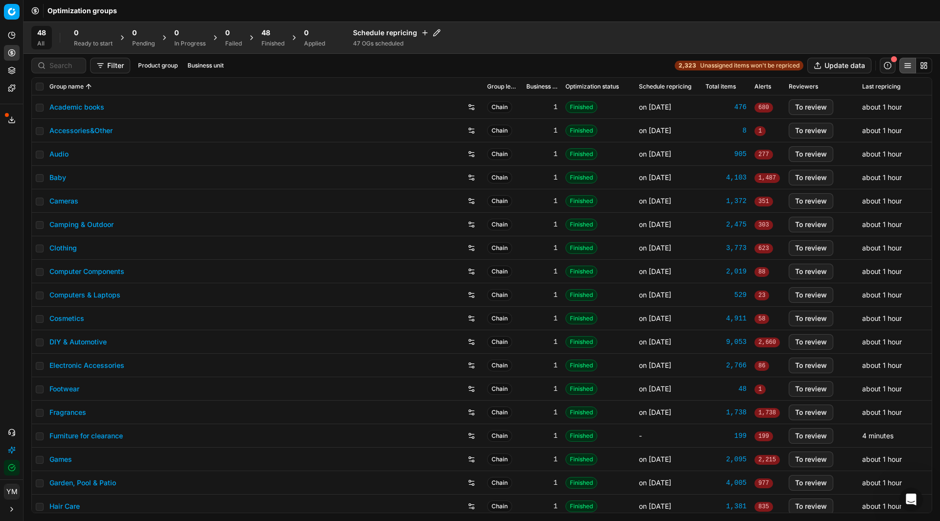
click at [75, 223] on link "Camping & Outdoor" at bounding box center [81, 225] width 64 height 10
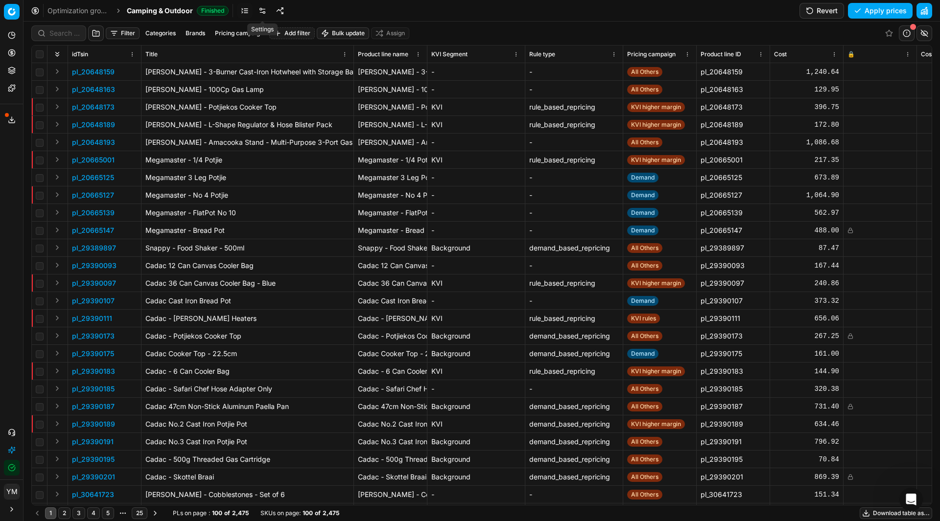
click at [267, 12] on link at bounding box center [263, 11] width 16 height 16
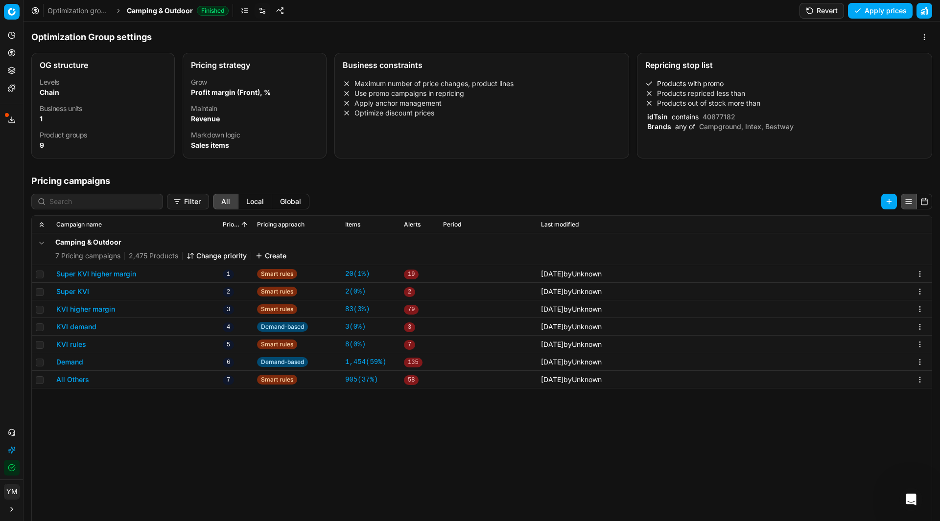
click at [719, 131] on div "Brands any of Campground, Intex, Bestway" at bounding box center [784, 127] width 279 height 10
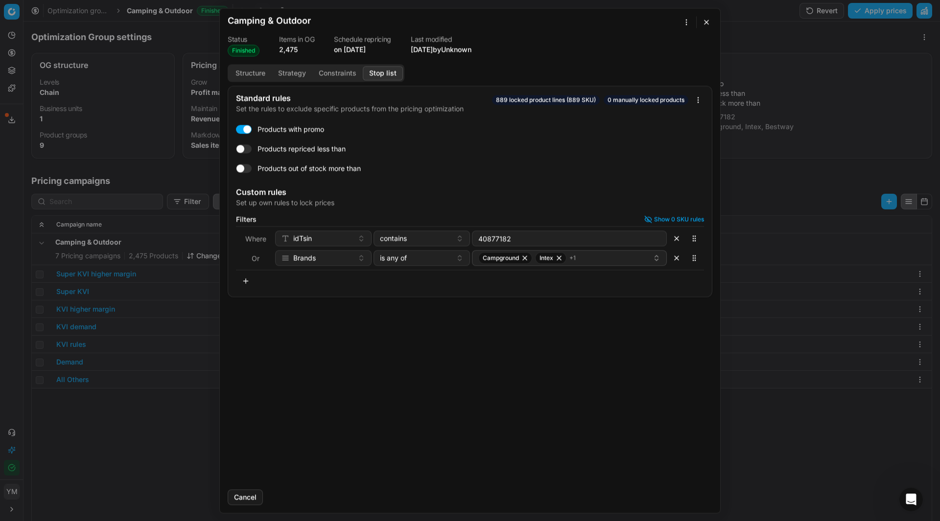
click at [712, 19] on button "button" at bounding box center [707, 22] width 12 height 12
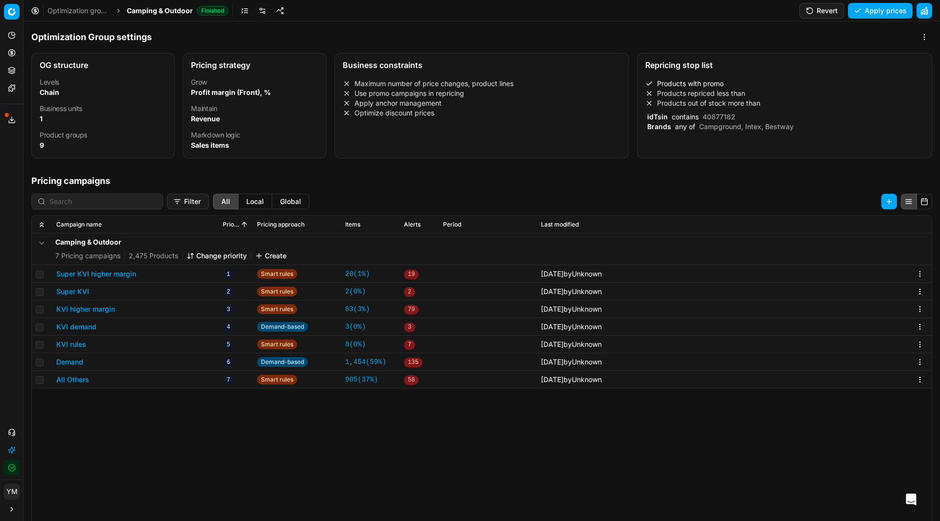
click at [103, 10] on link "Optimization groups" at bounding box center [78, 11] width 63 height 10
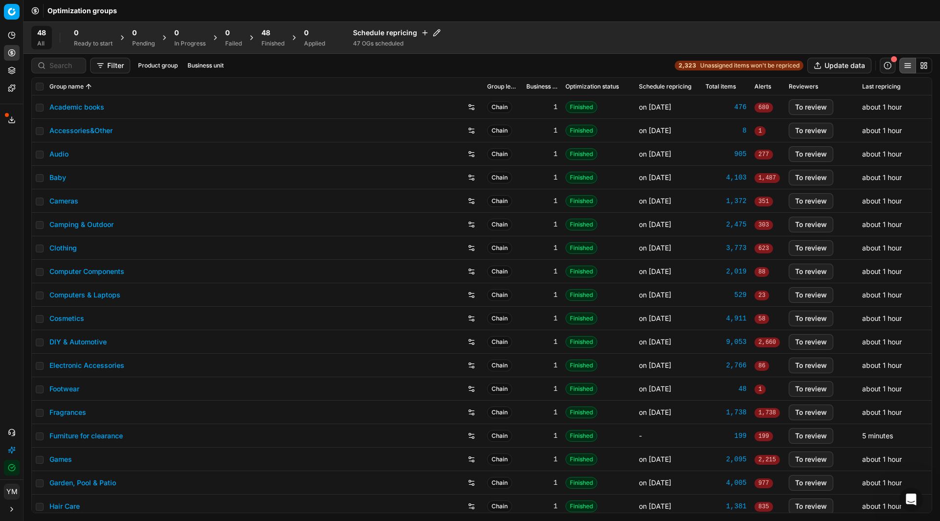
click at [273, 34] on div "48" at bounding box center [272, 33] width 23 height 10
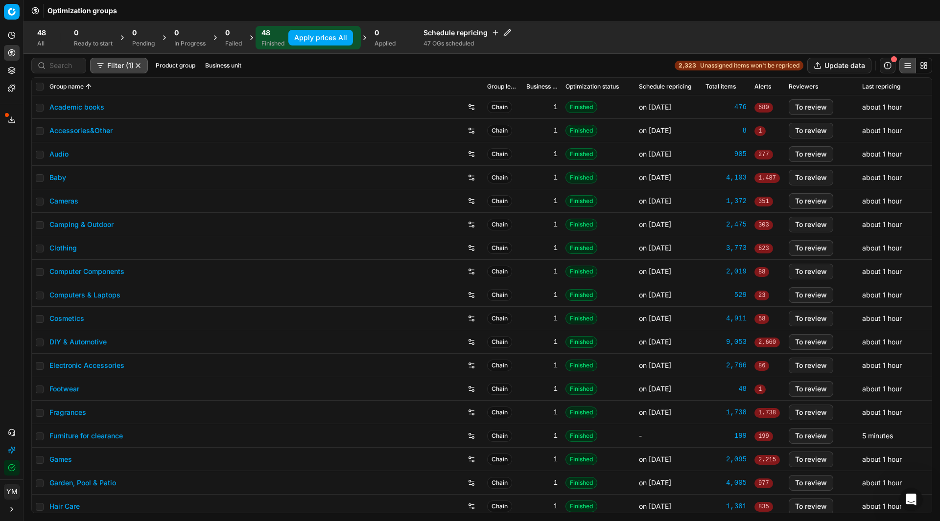
click at [310, 39] on button "Apply prices All" at bounding box center [320, 38] width 65 height 16
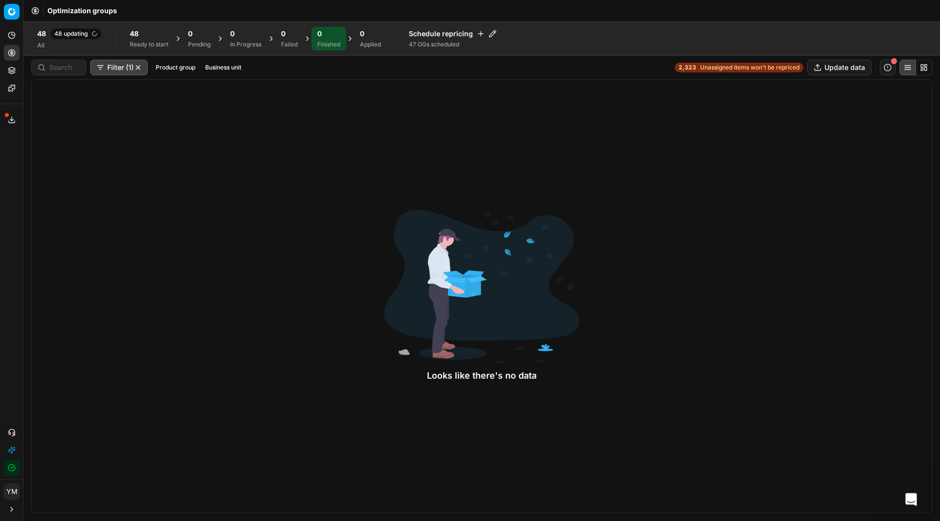
click at [912, 506] on div "Open Intercom Messenger" at bounding box center [910, 498] width 32 height 32
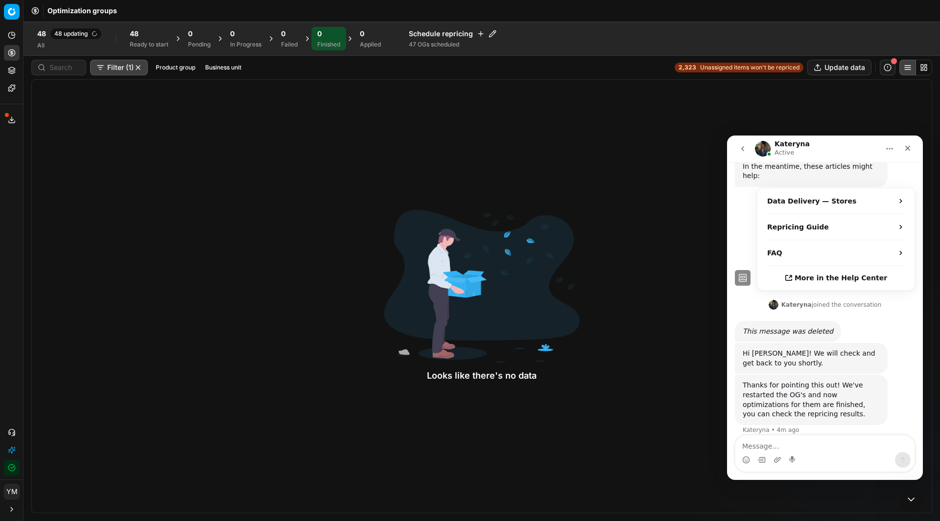
scroll to position [219, 0]
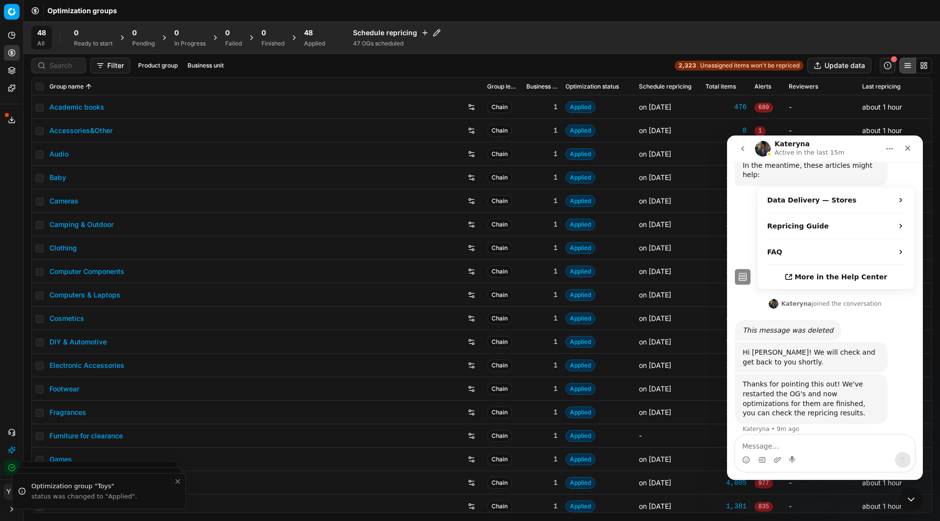
click at [320, 37] on div "48" at bounding box center [314, 33] width 21 height 10
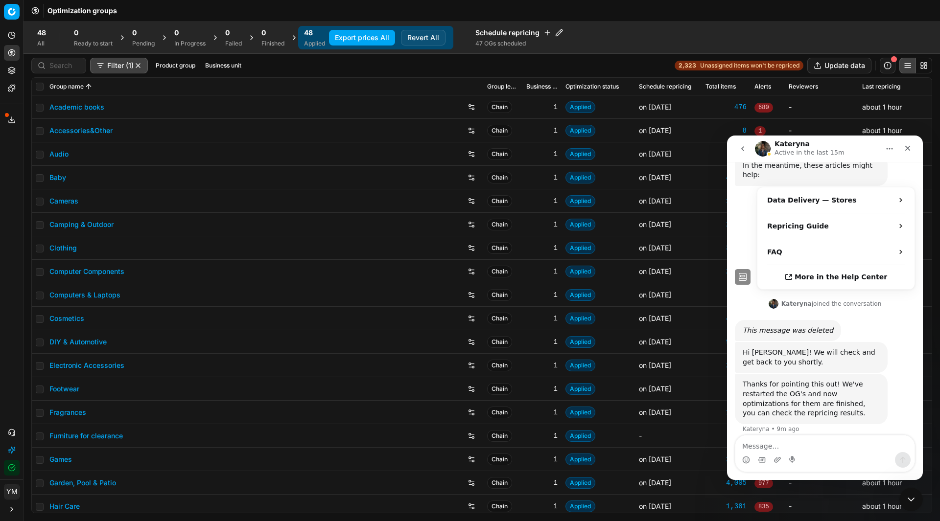
click at [363, 36] on button "Export prices All" at bounding box center [362, 38] width 66 height 16
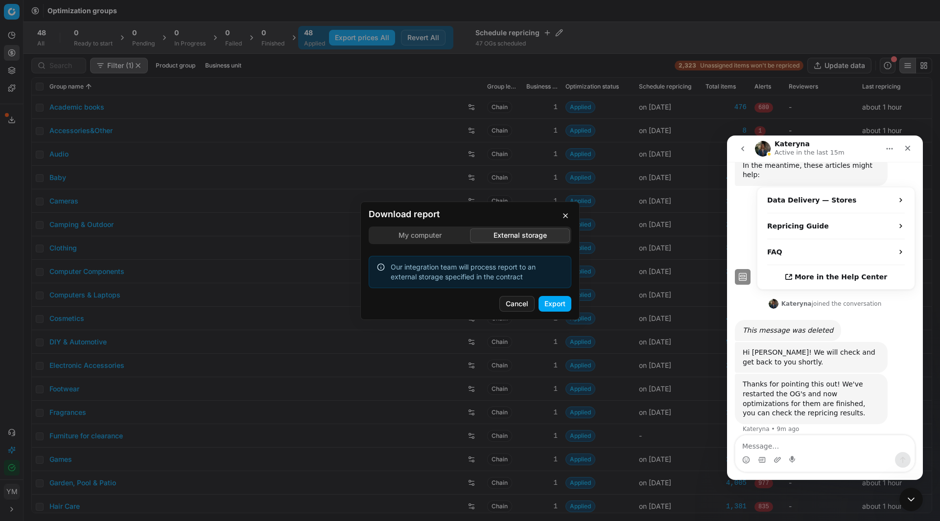
click at [523, 185] on div "Download report My computer External storage Our integration team will process …" at bounding box center [470, 260] width 940 height 521
click at [544, 308] on button "Export" at bounding box center [555, 304] width 33 height 16
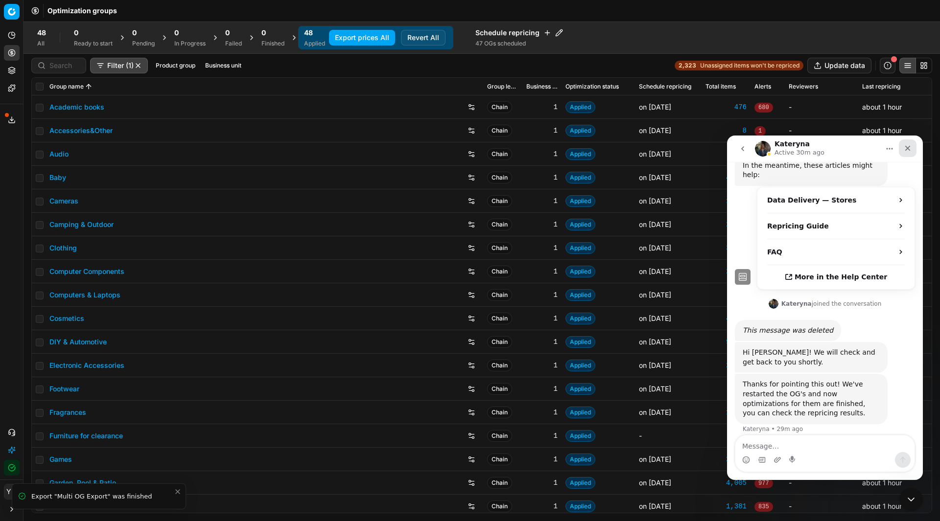
click at [909, 147] on icon "Close" at bounding box center [907, 148] width 5 height 5
